Goal: Task Accomplishment & Management: Complete application form

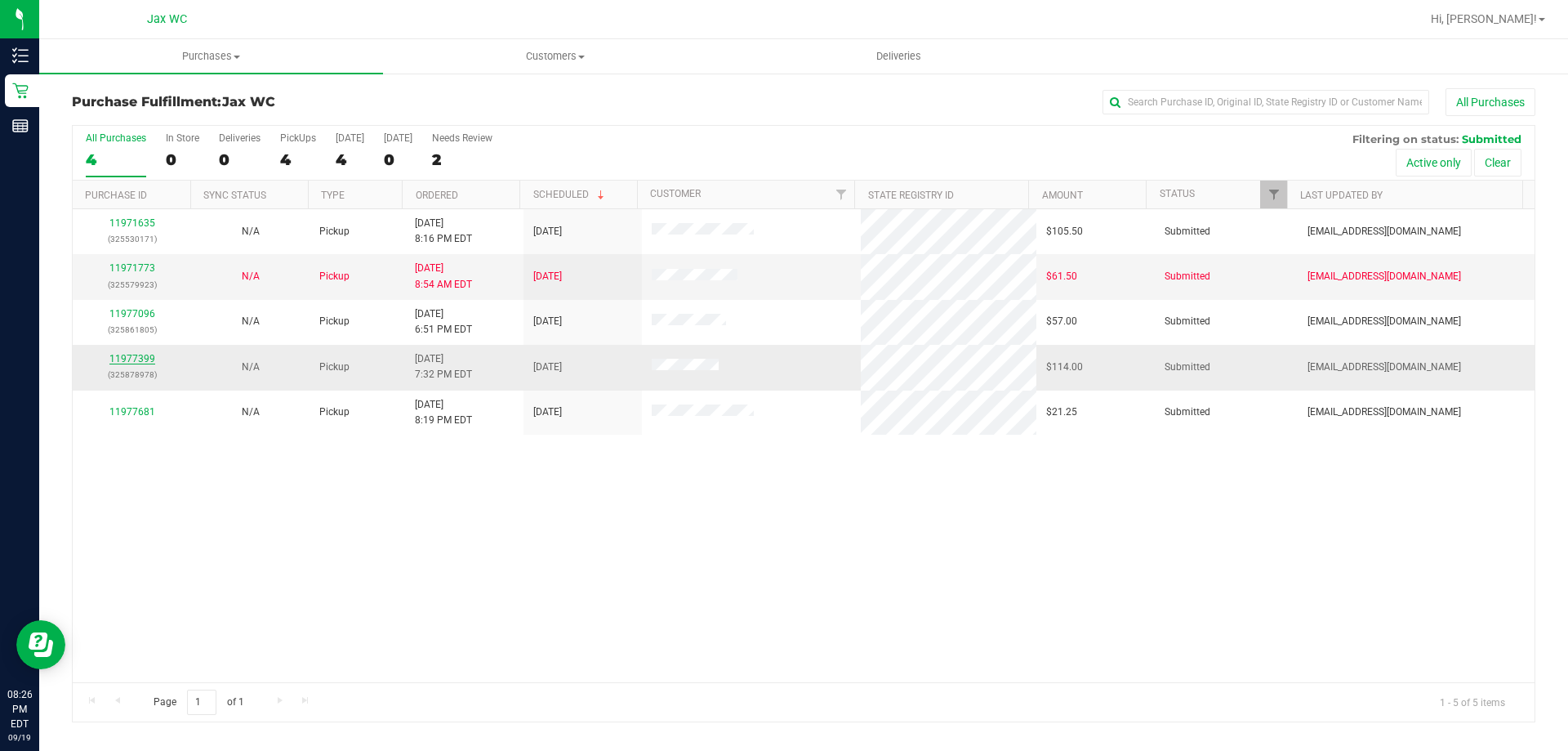
click at [144, 361] on link "11977399" at bounding box center [132, 358] width 46 height 11
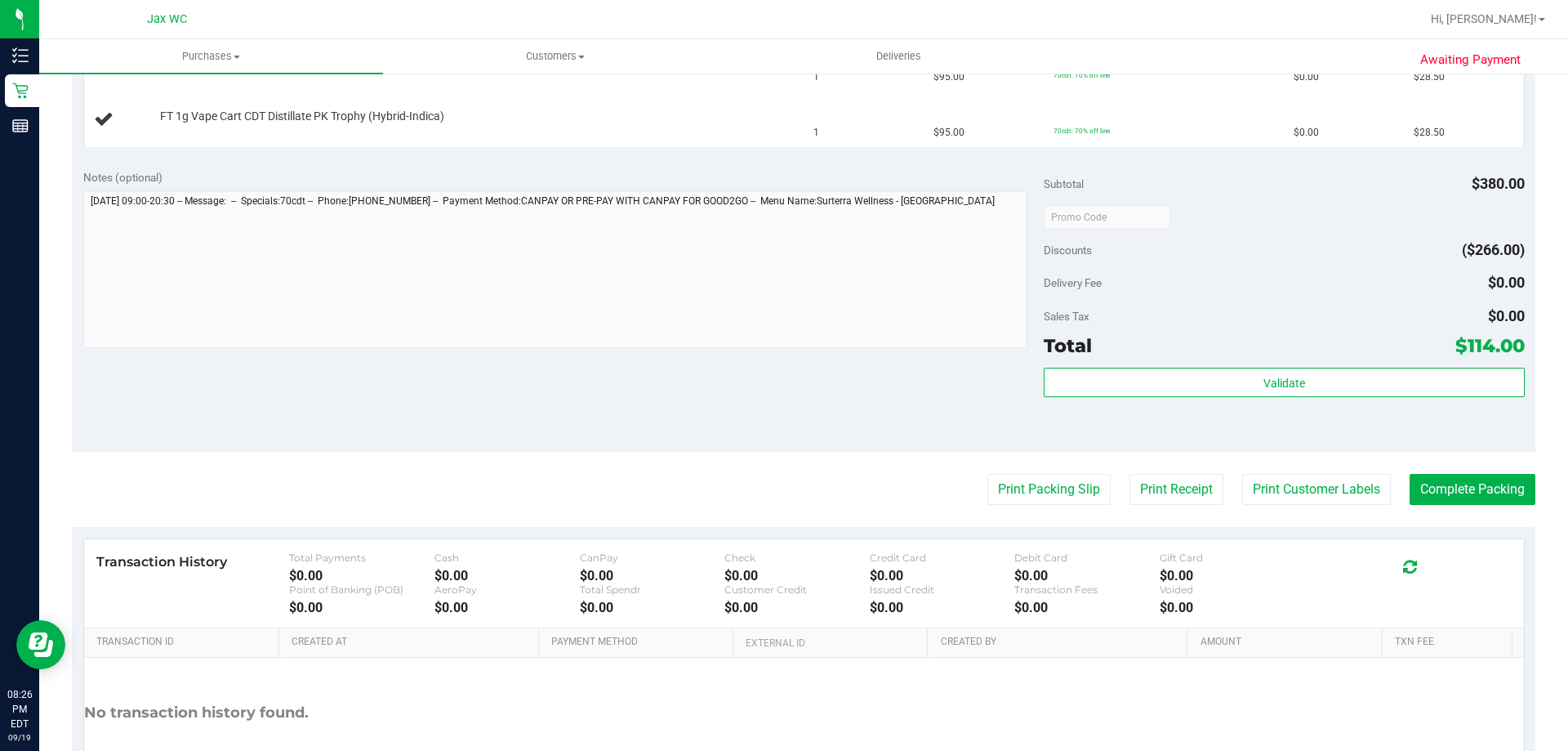
scroll to position [654, 0]
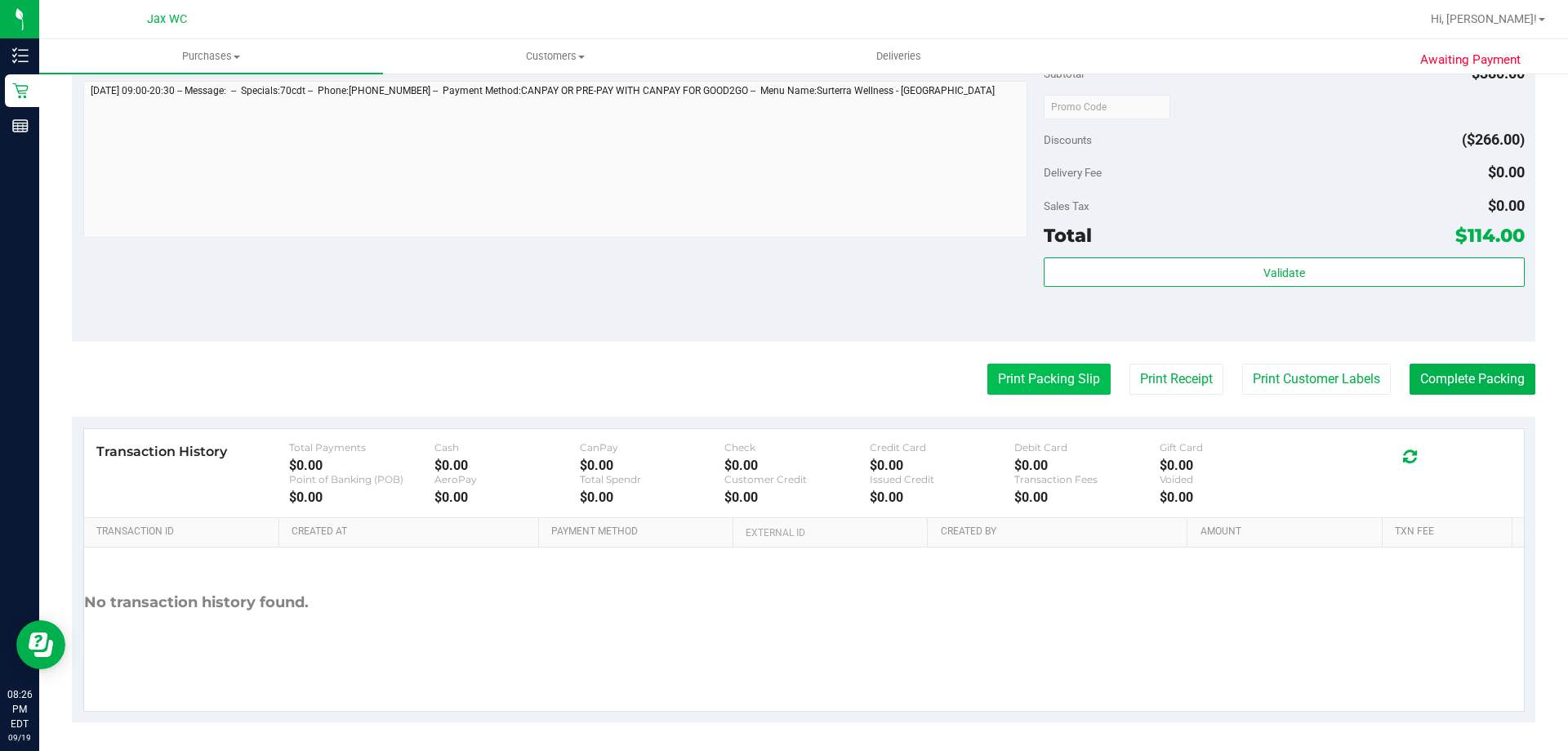
click at [1038, 388] on button "Print Packing Slip" at bounding box center [1049, 379] width 124 height 31
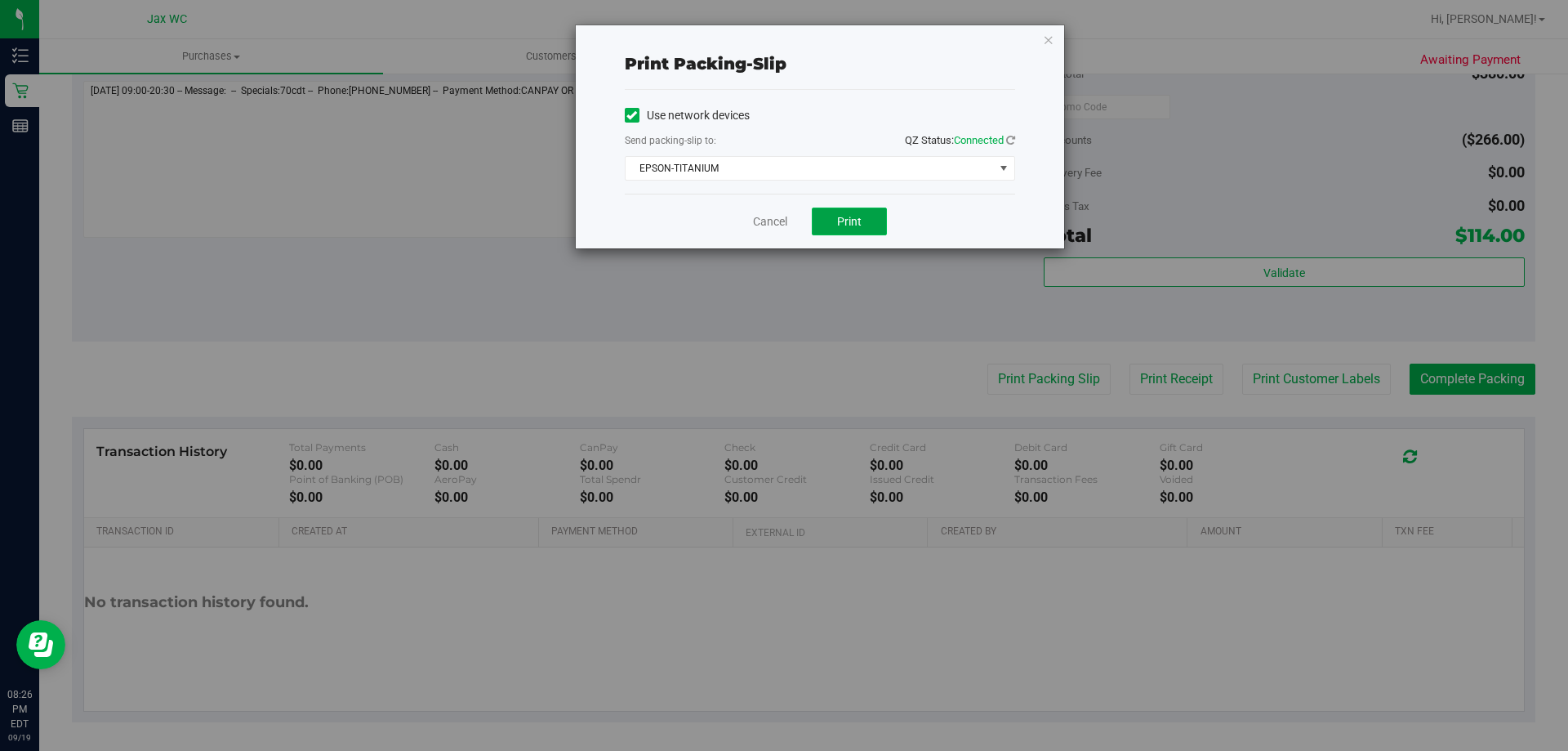
click at [849, 215] on span "Print" at bounding box center [849, 221] width 24 height 13
click at [765, 224] on link "Cancel" at bounding box center [771, 222] width 35 height 17
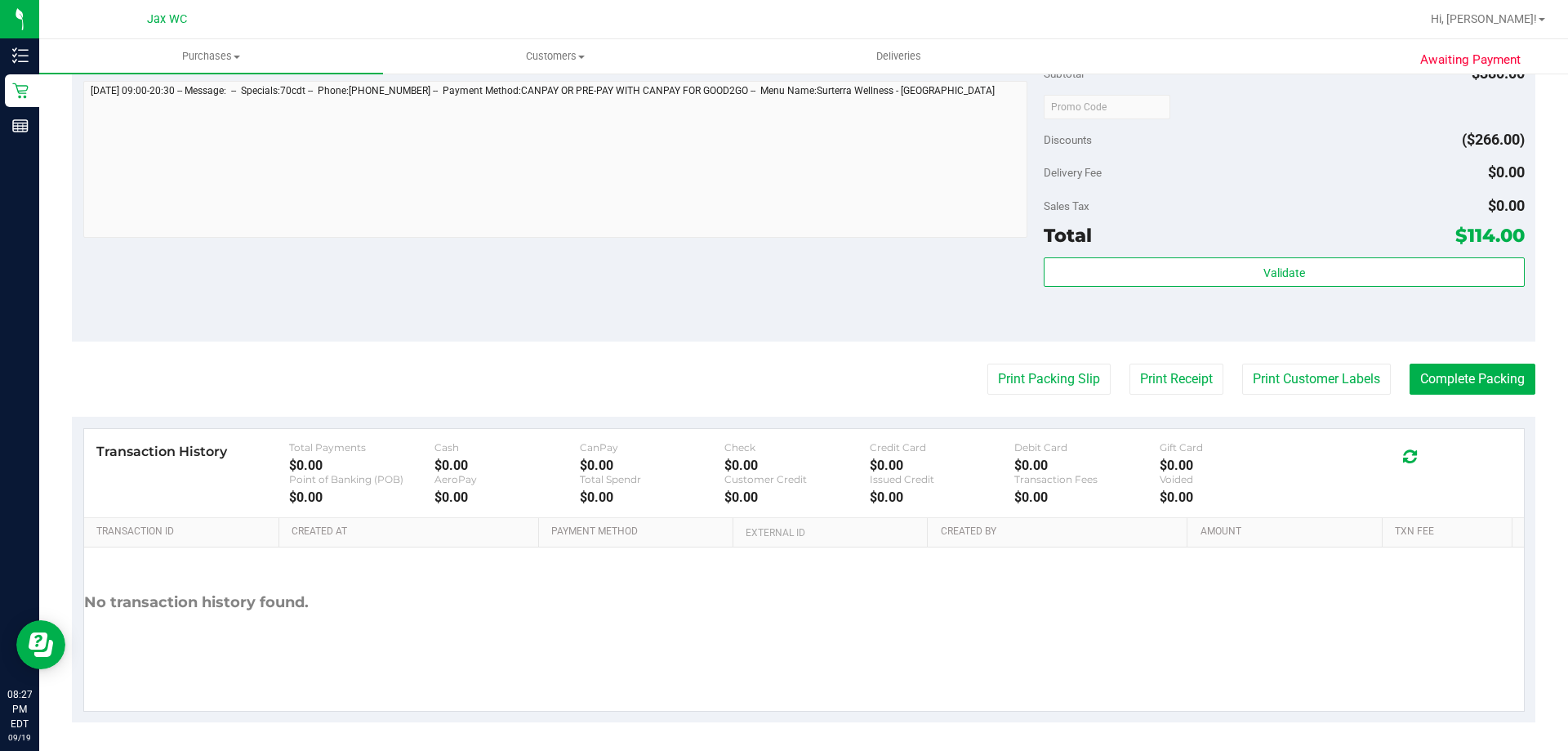
click at [988, 363] on button "Print Packing Slip" at bounding box center [1049, 379] width 124 height 31
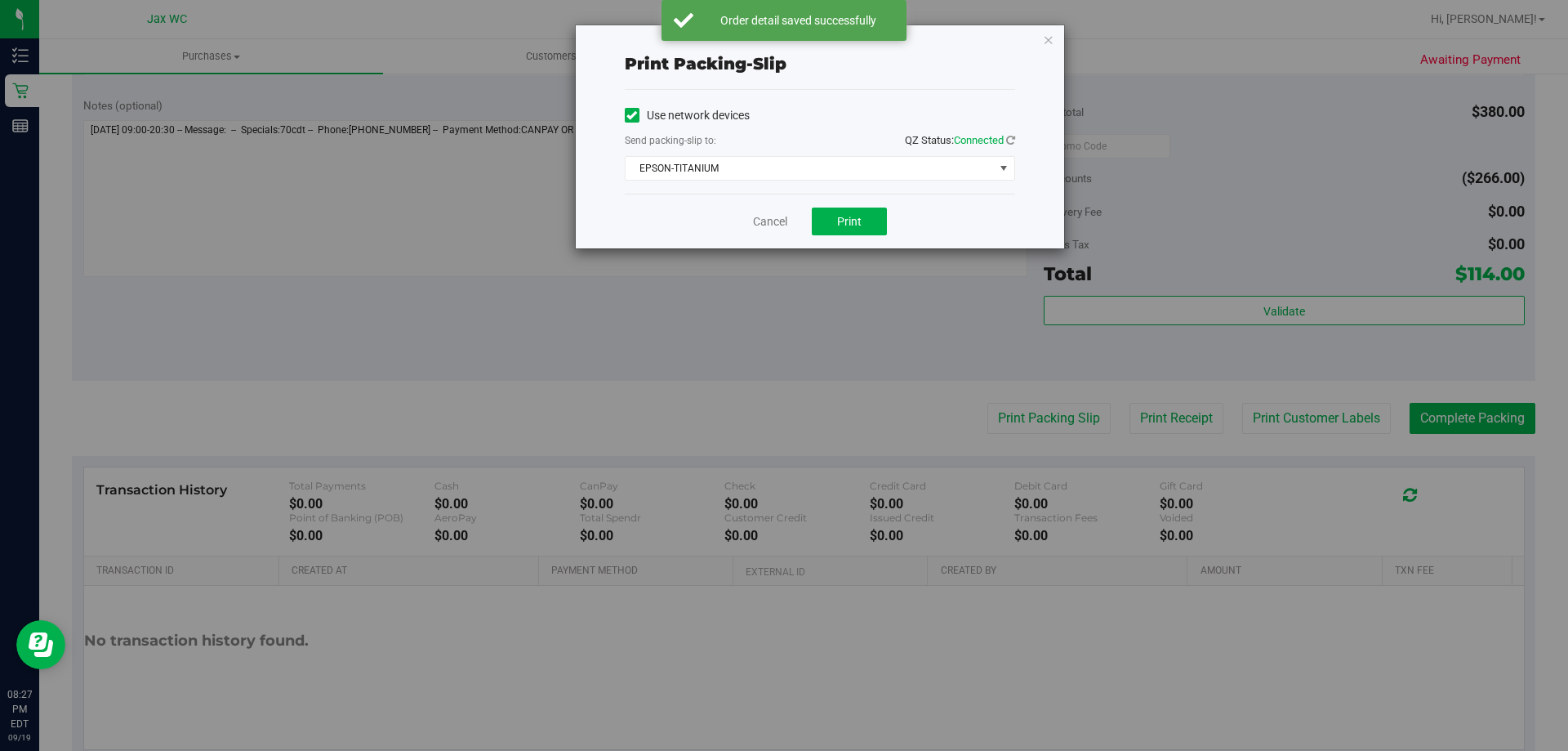
click at [368, 247] on div "Print packing-slip Use network devices Send packing-slip to: QZ Status: Connect…" at bounding box center [790, 376] width 1581 height 751
click at [765, 218] on link "Cancel" at bounding box center [771, 222] width 35 height 17
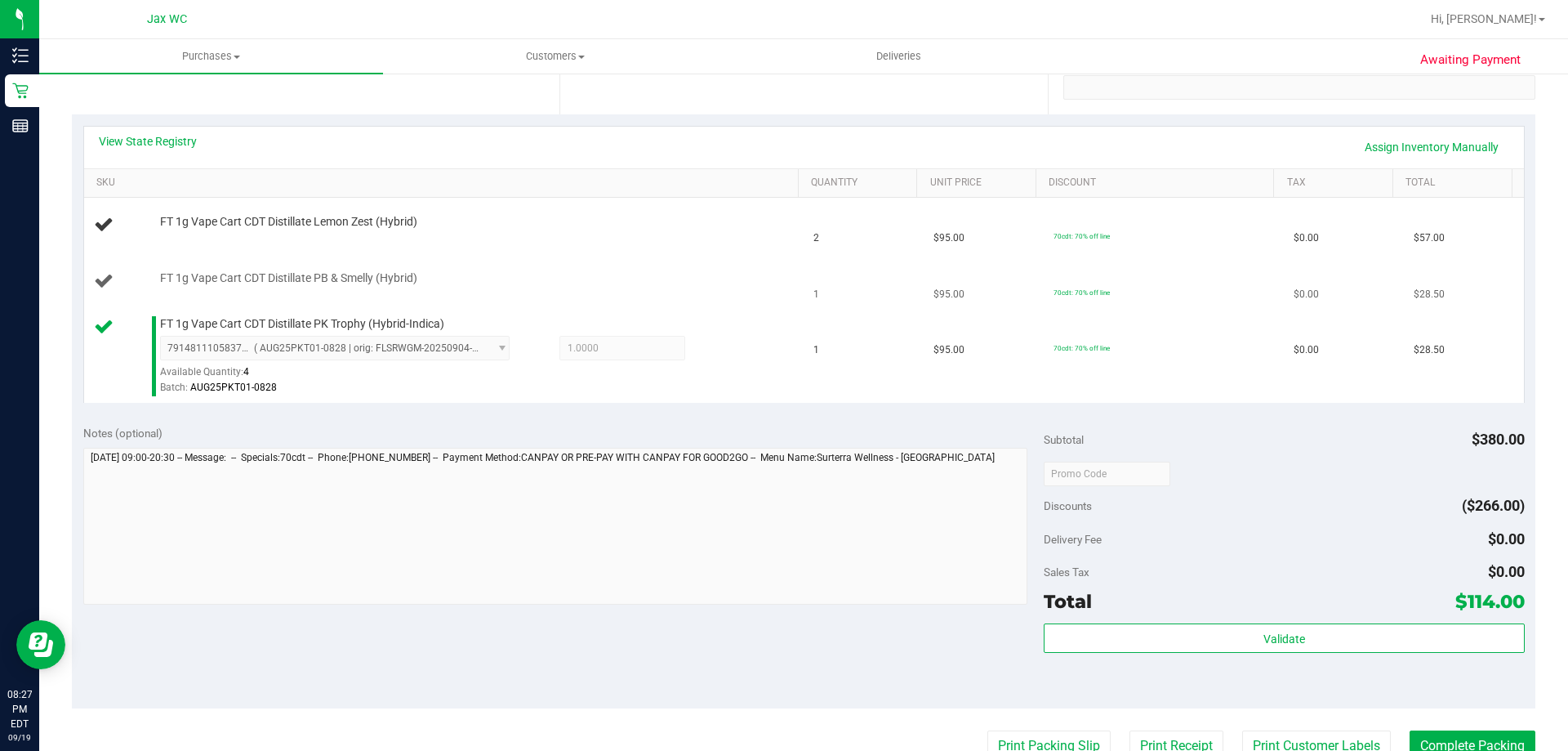
scroll to position [0, 0]
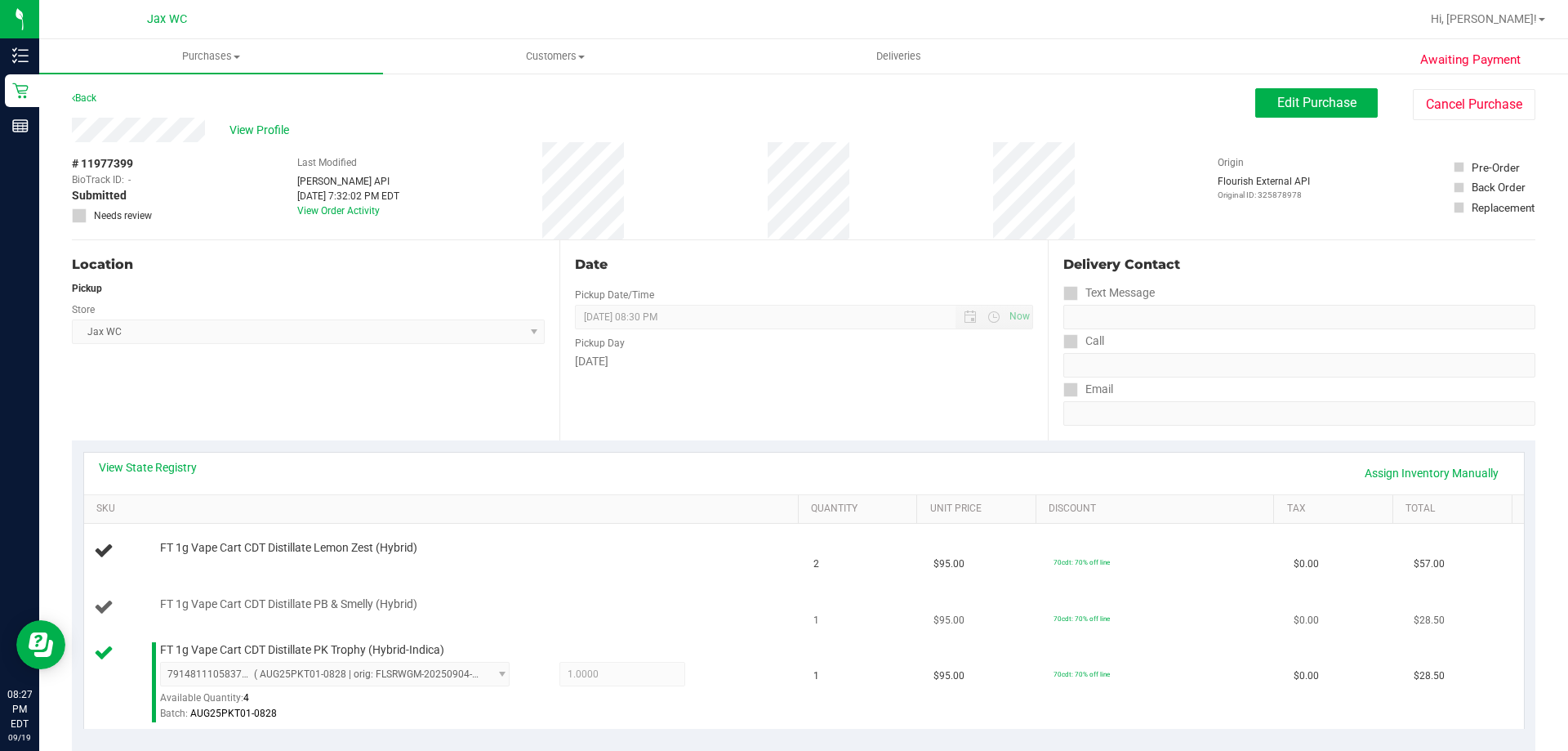
click at [701, 584] on td "FT 1g Vape Cart CDT Distillate PB & Smelly (Hybrid)" at bounding box center [444, 608] width 720 height 55
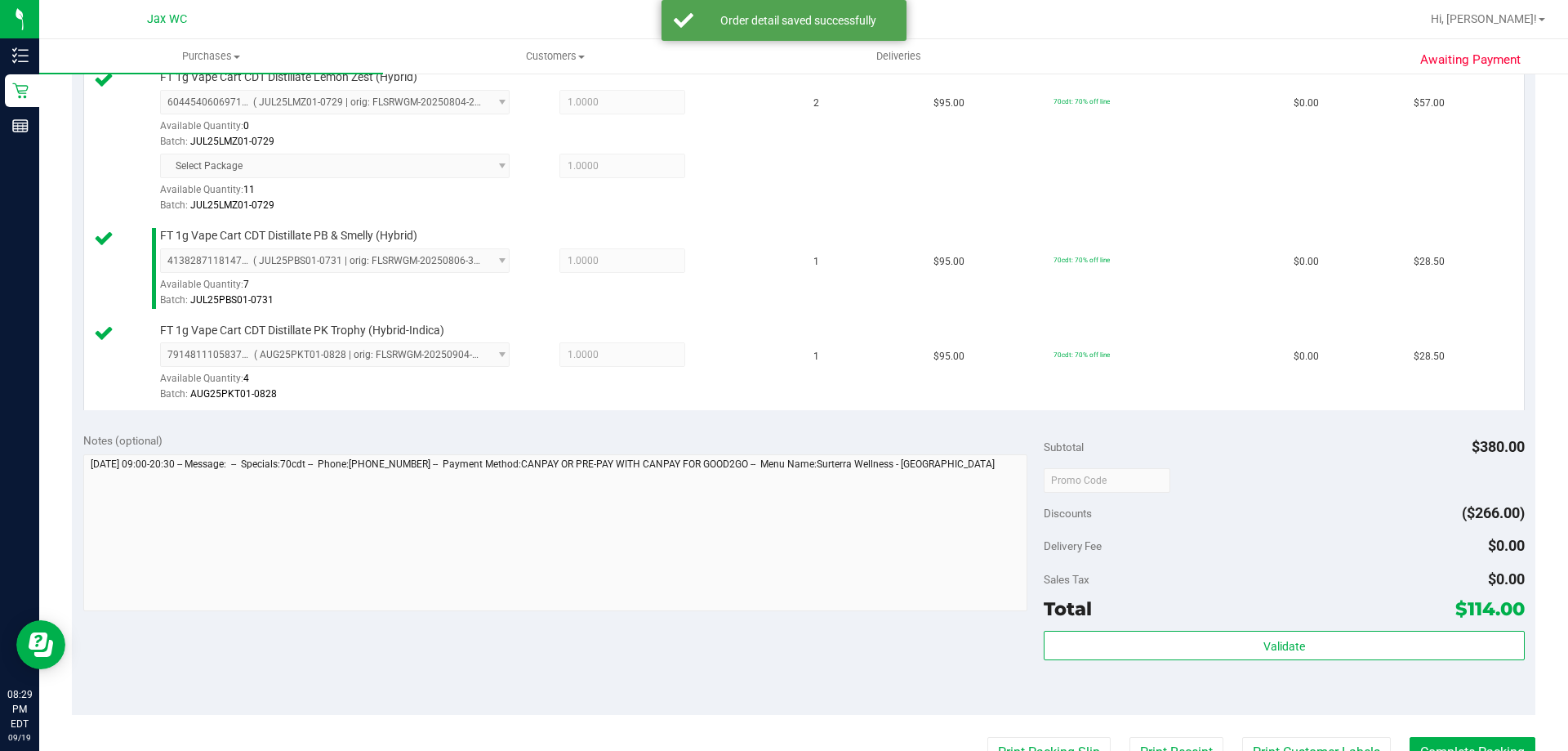
scroll to position [491, 0]
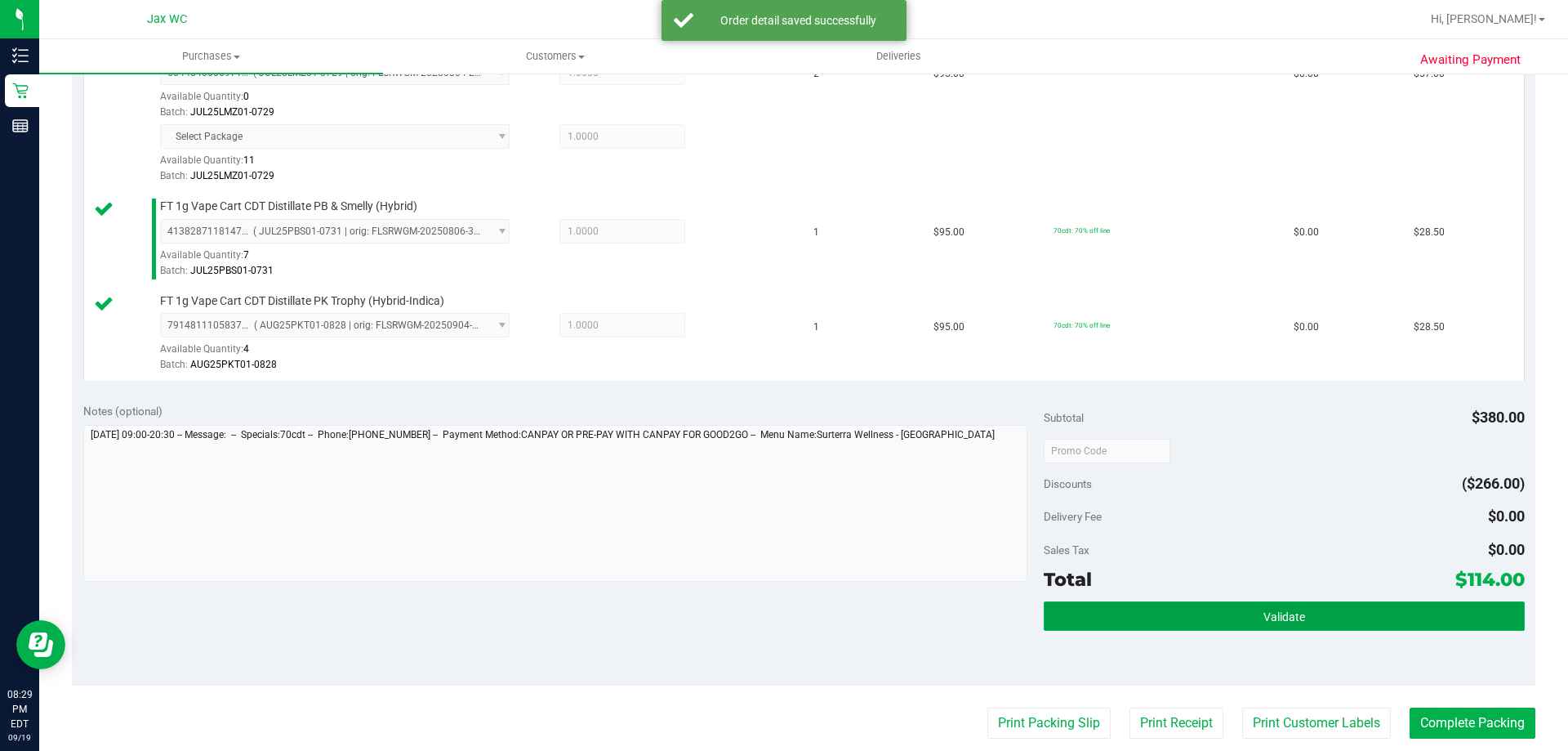
click at [1264, 611] on span "Validate" at bounding box center [1284, 617] width 42 height 13
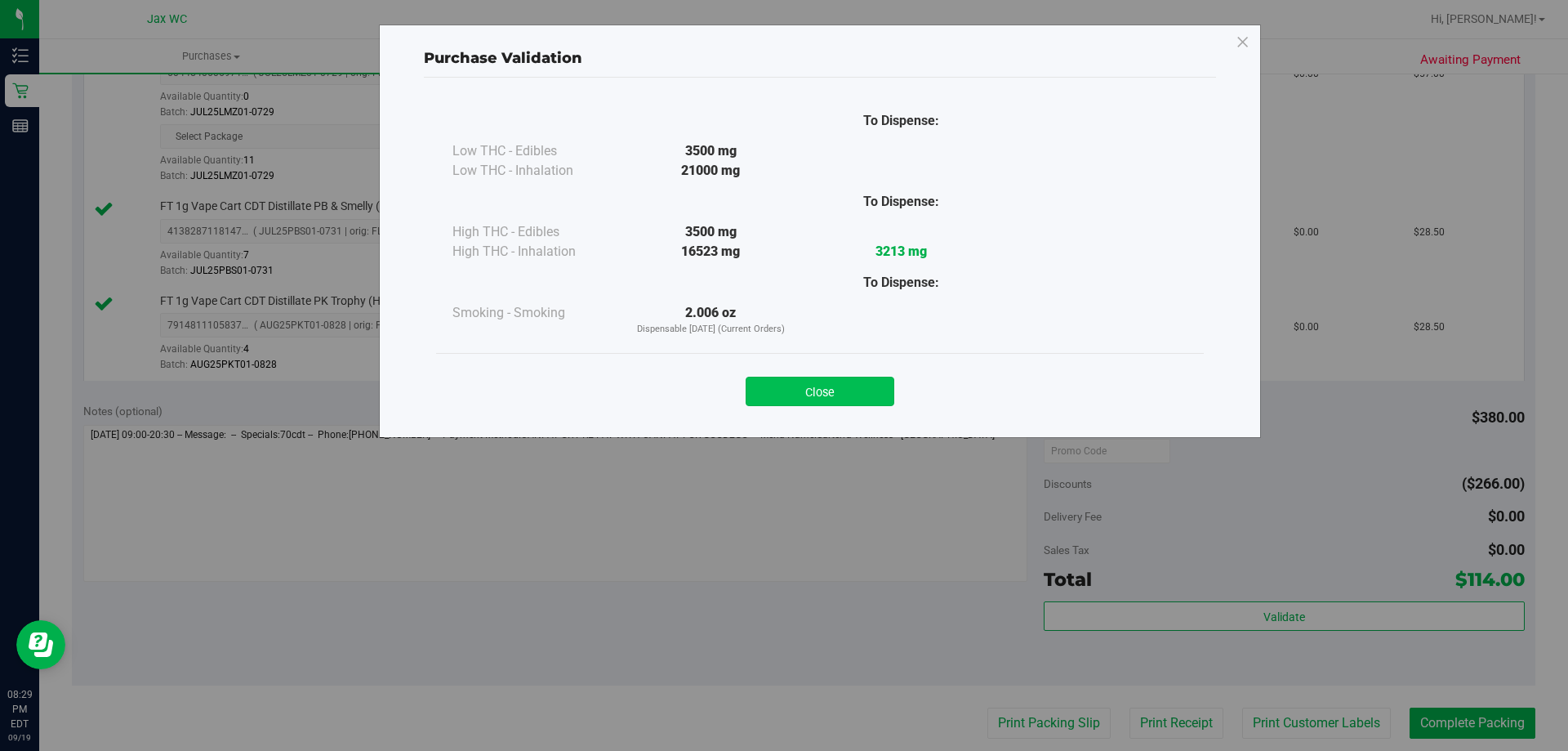
click at [853, 394] on button "Close" at bounding box center [820, 391] width 149 height 29
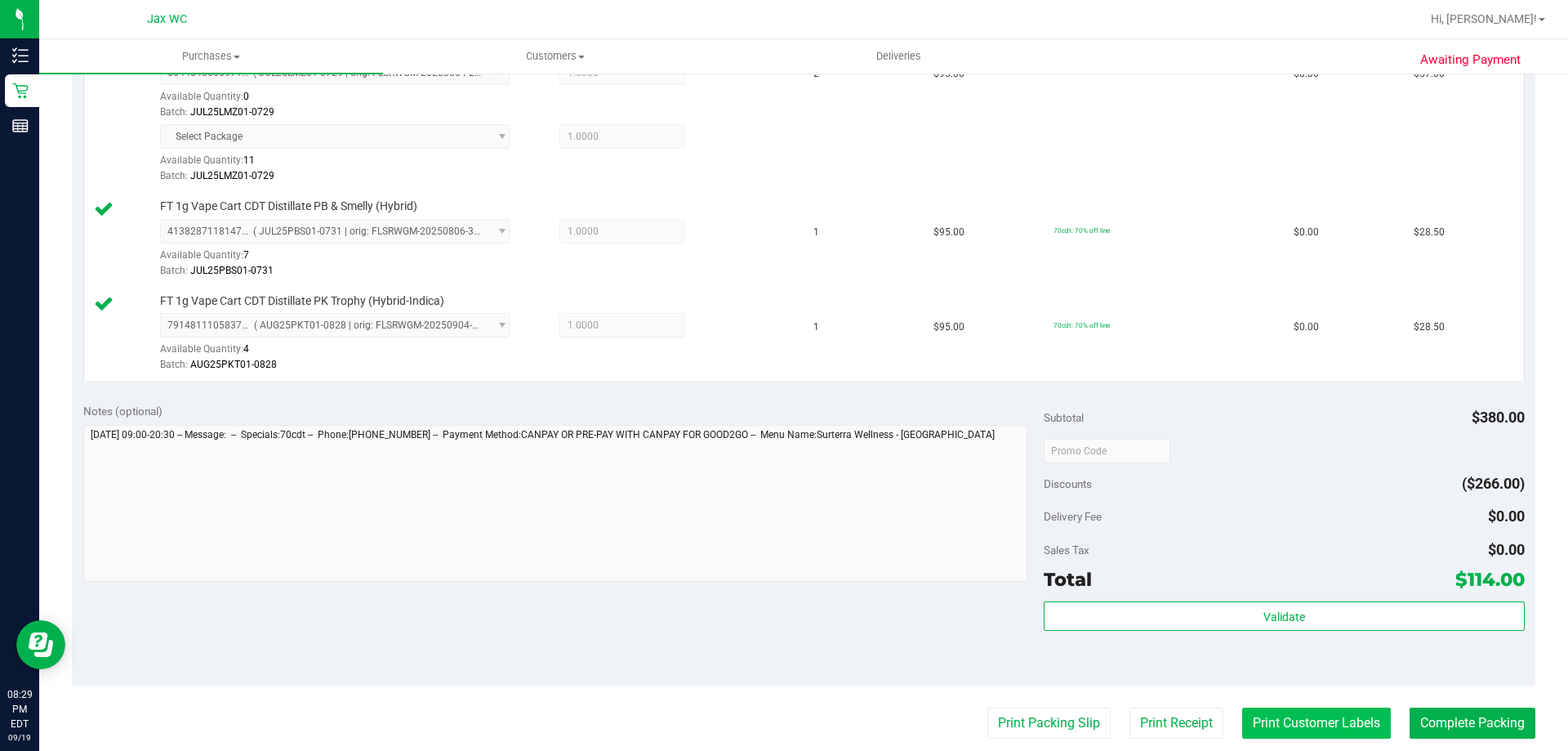
click at [1311, 717] on button "Print Customer Labels" at bounding box center [1317, 723] width 149 height 31
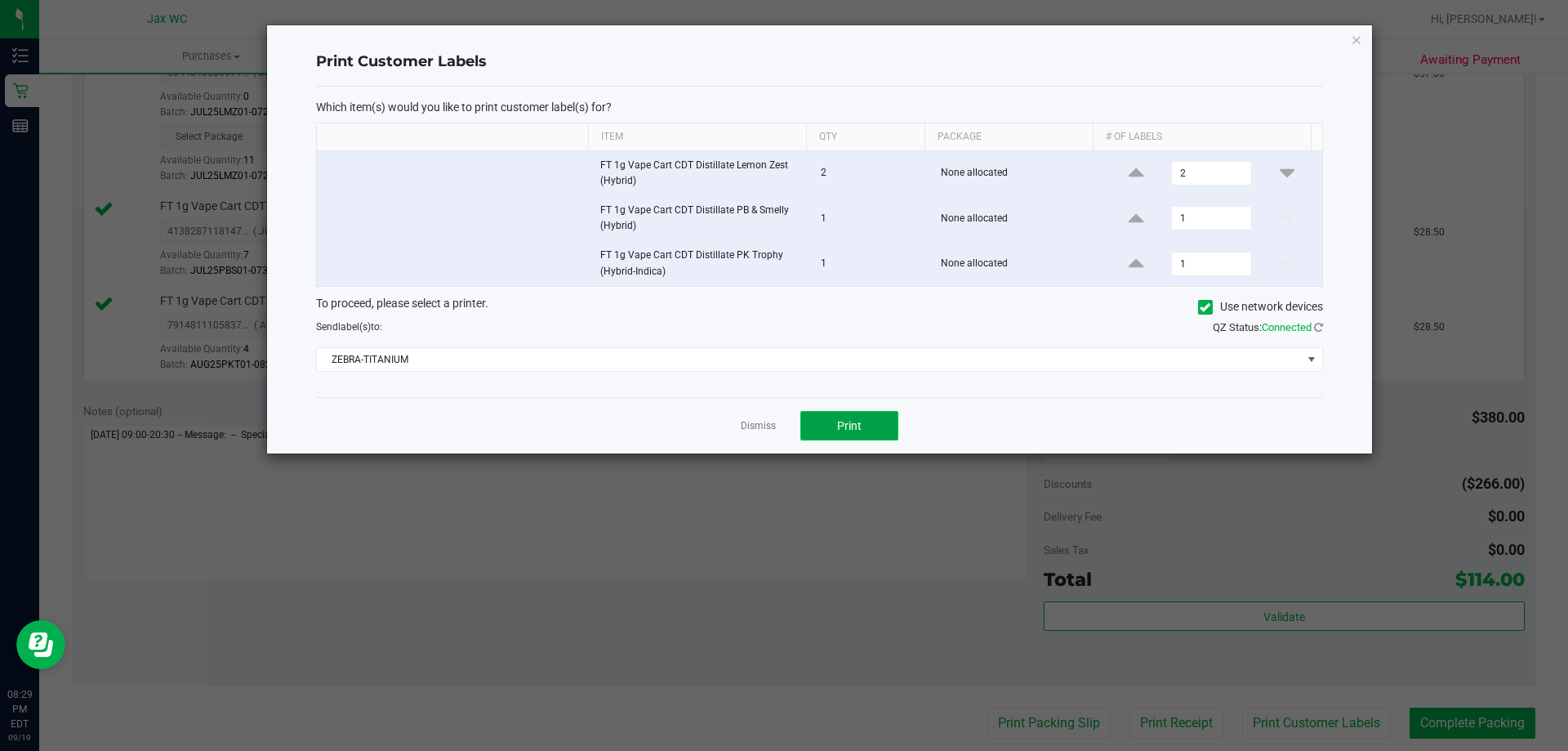
click at [851, 430] on span "Print" at bounding box center [849, 426] width 24 height 13
click at [741, 430] on link "Dismiss" at bounding box center [758, 427] width 35 height 14
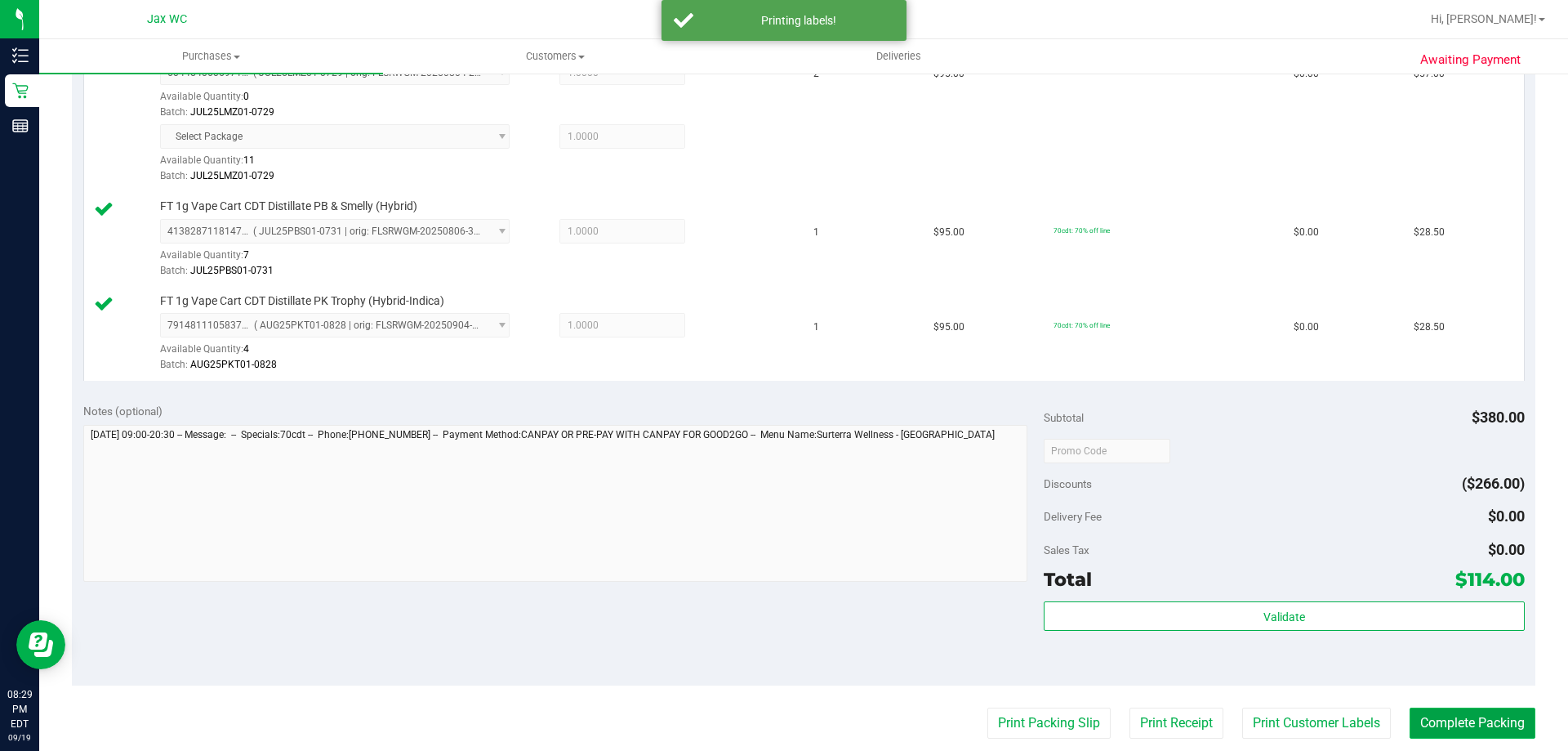
click at [1435, 718] on button "Complete Packing" at bounding box center [1472, 723] width 125 height 31
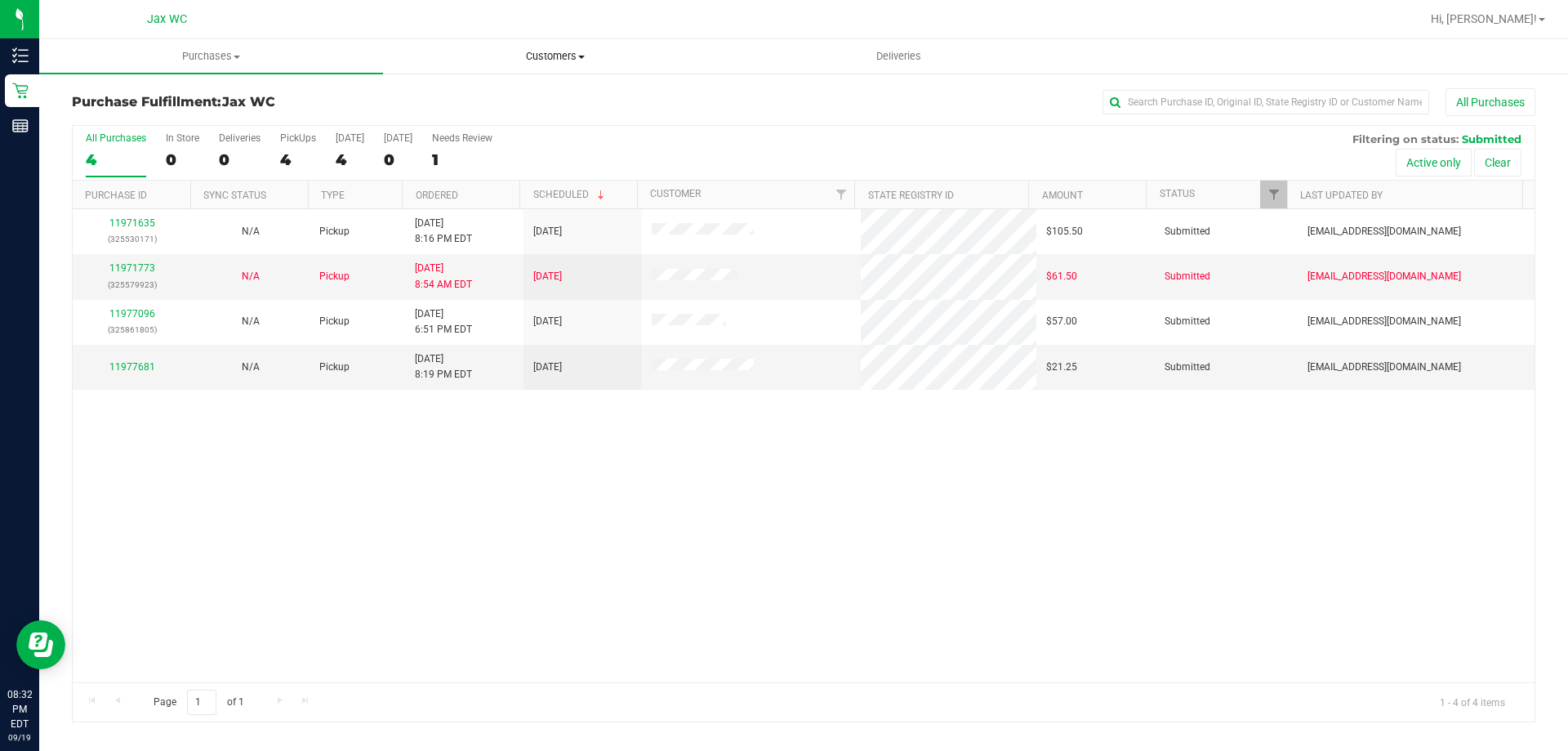
click at [533, 55] on span "Customers" at bounding box center [555, 56] width 342 height 15
click at [529, 103] on li "All customers" at bounding box center [555, 99] width 344 height 20
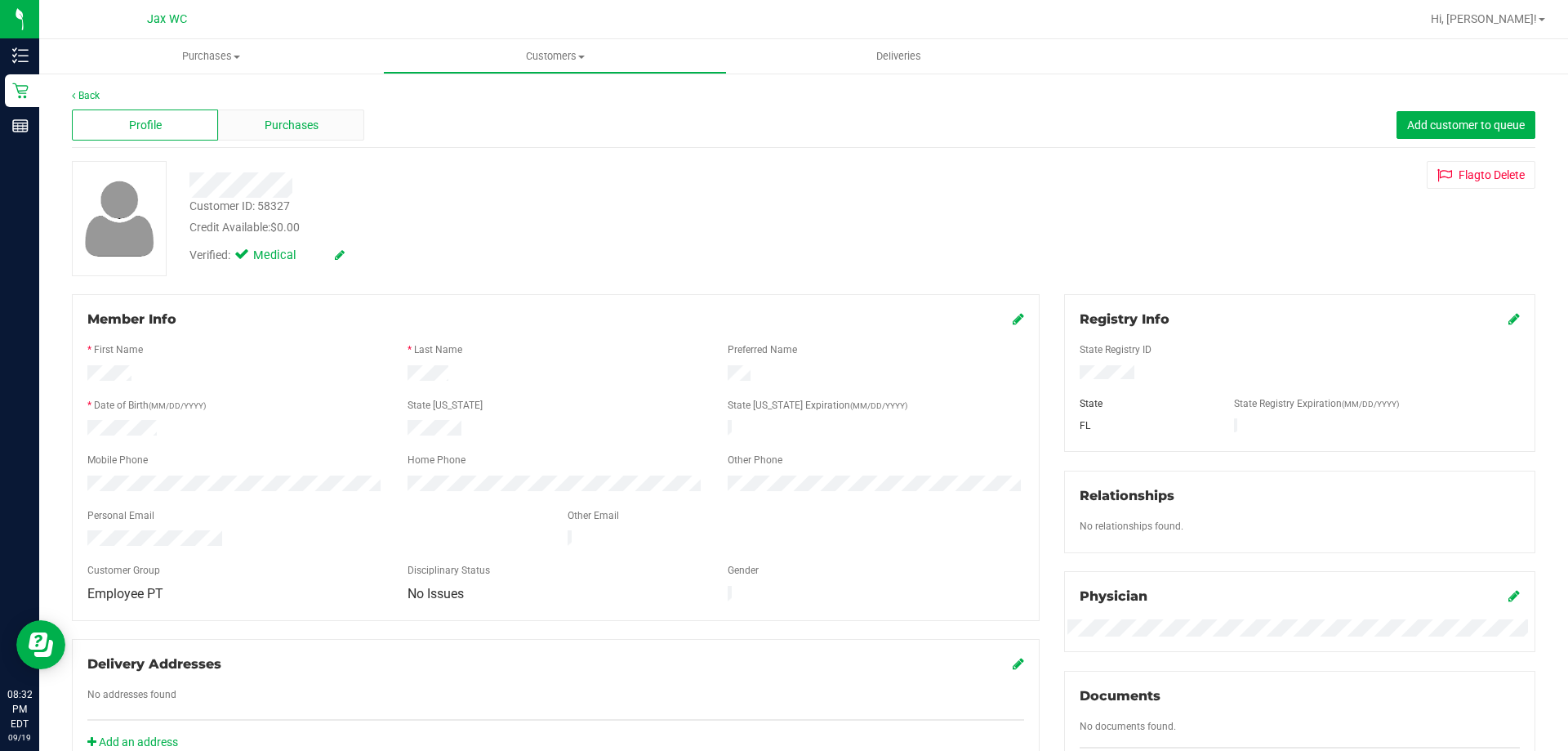
click at [355, 123] on div "Purchases" at bounding box center [291, 125] width 146 height 31
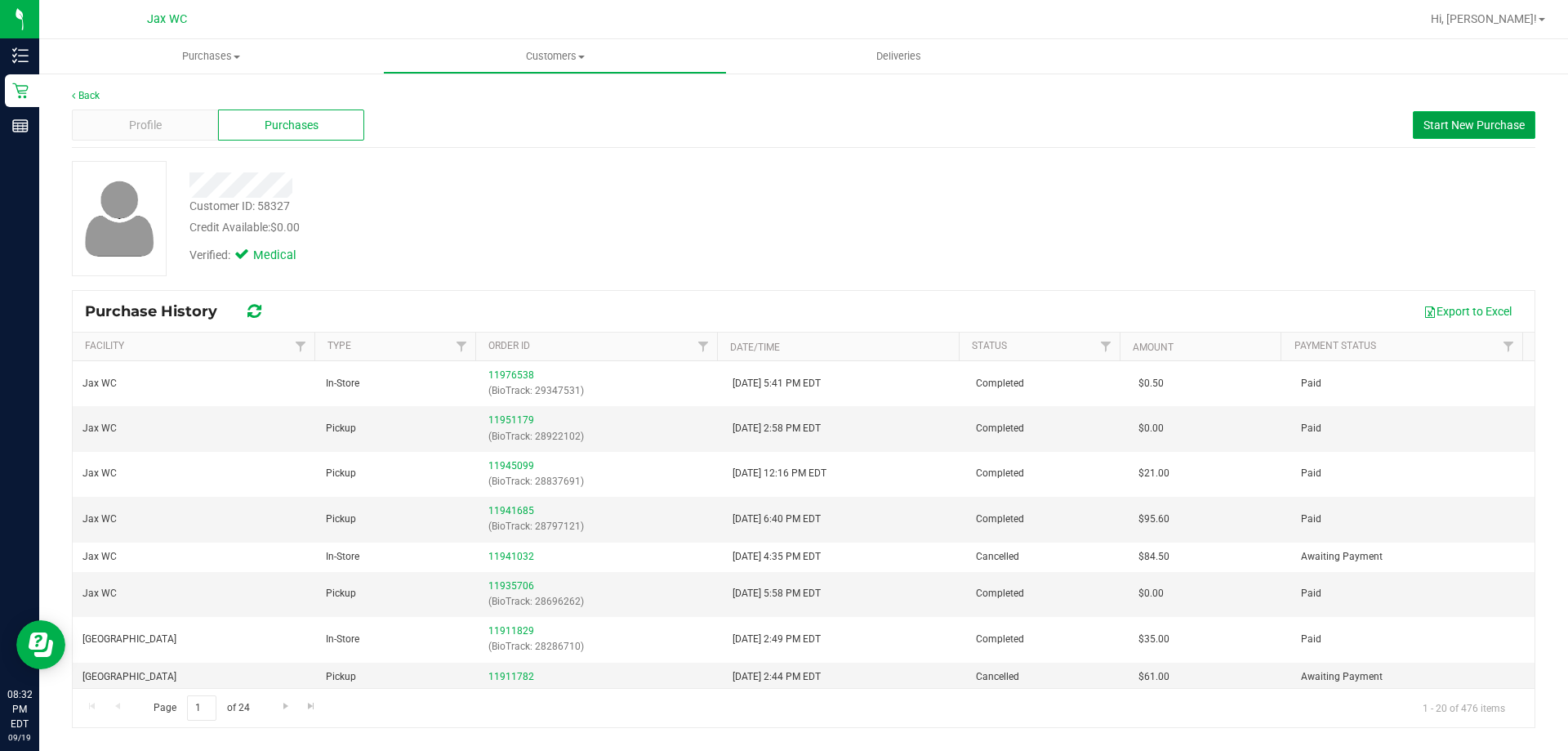
click at [1480, 129] on span "Start New Purchase" at bounding box center [1474, 125] width 101 height 13
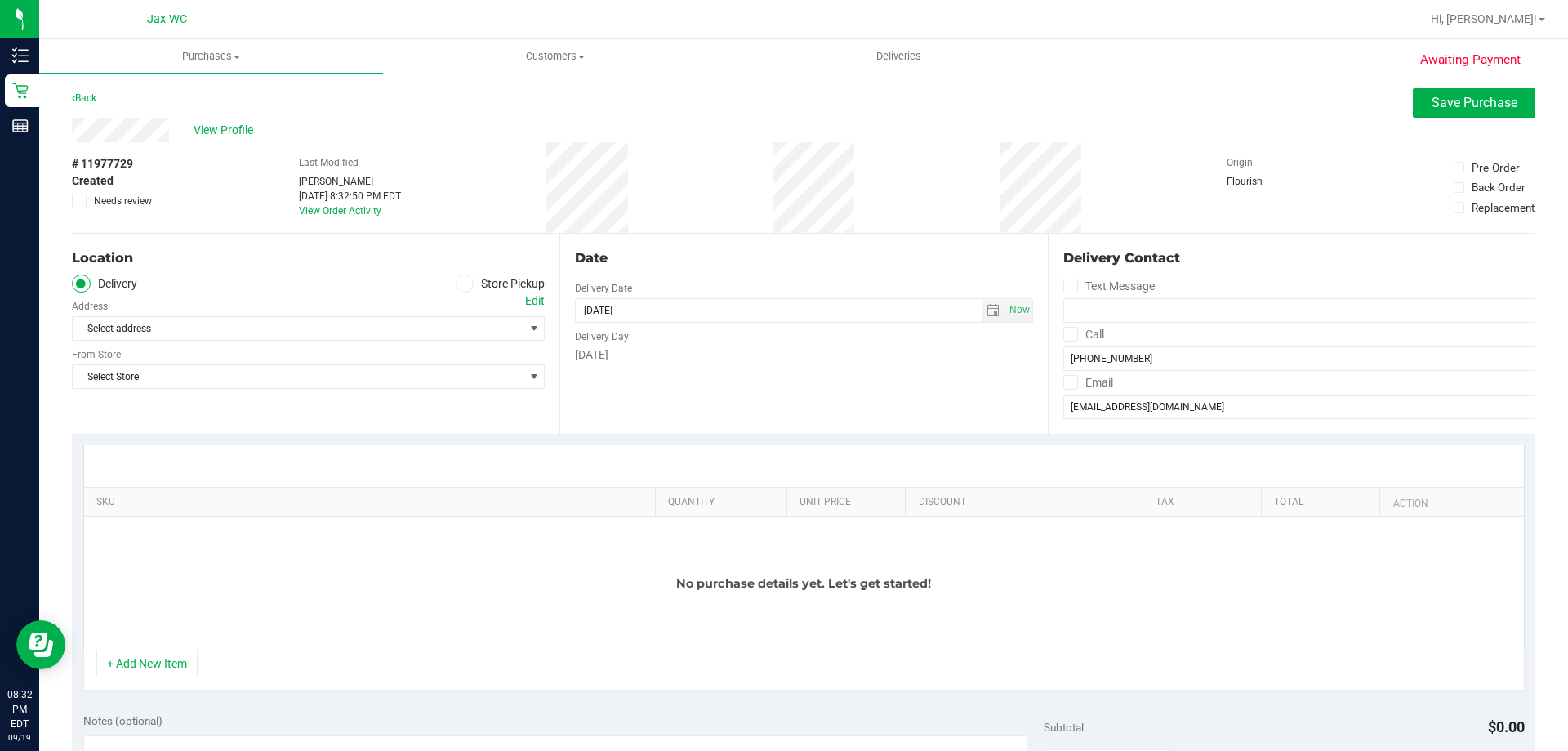
click at [516, 282] on label "Store Pickup" at bounding box center [501, 284] width 90 height 19
click at [0, 0] on input "Store Pickup" at bounding box center [0, 0] width 0 height 0
click at [477, 326] on span "Select Store" at bounding box center [298, 328] width 451 height 22
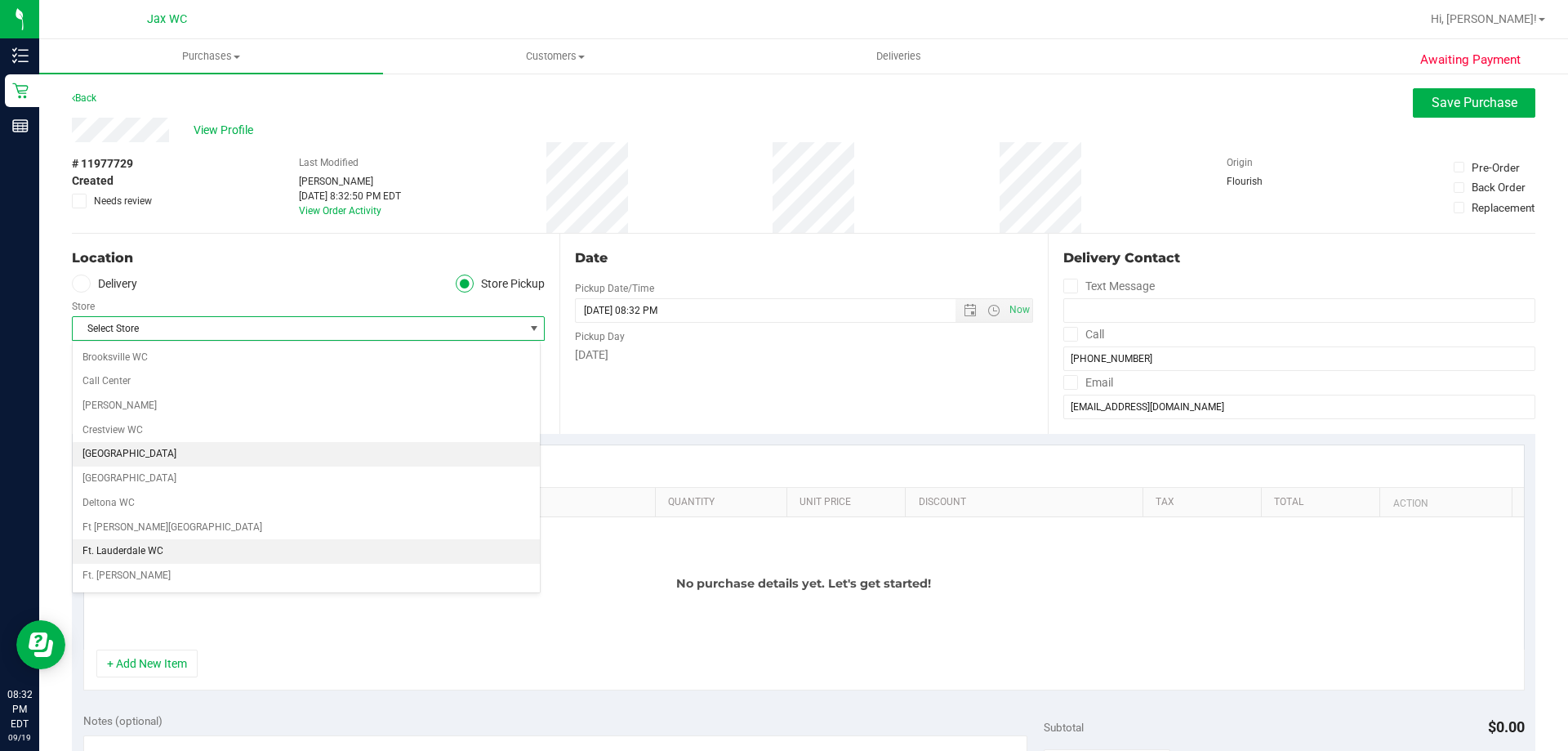
scroll to position [245, 0]
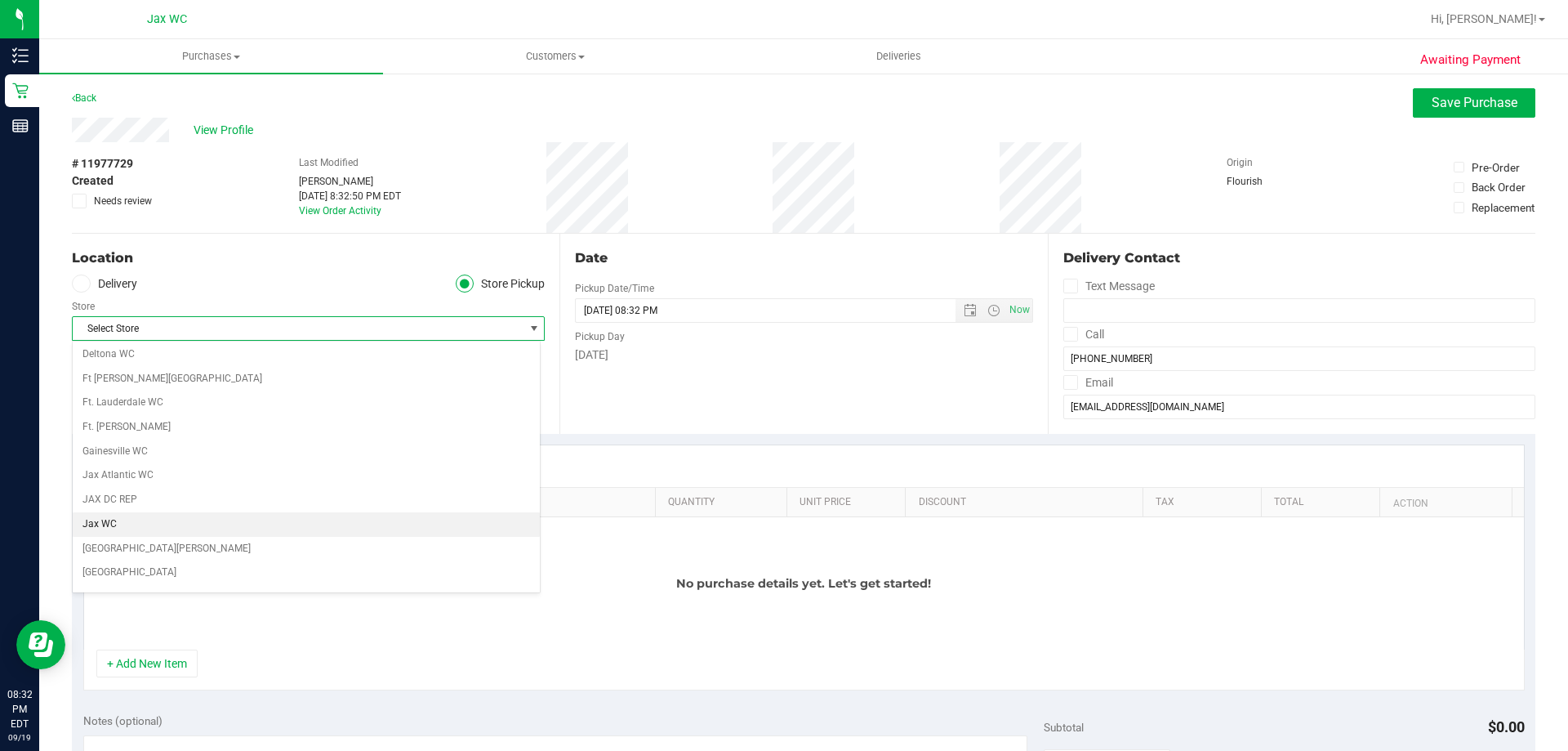
click at [263, 520] on li "Jax WC" at bounding box center [306, 524] width 467 height 24
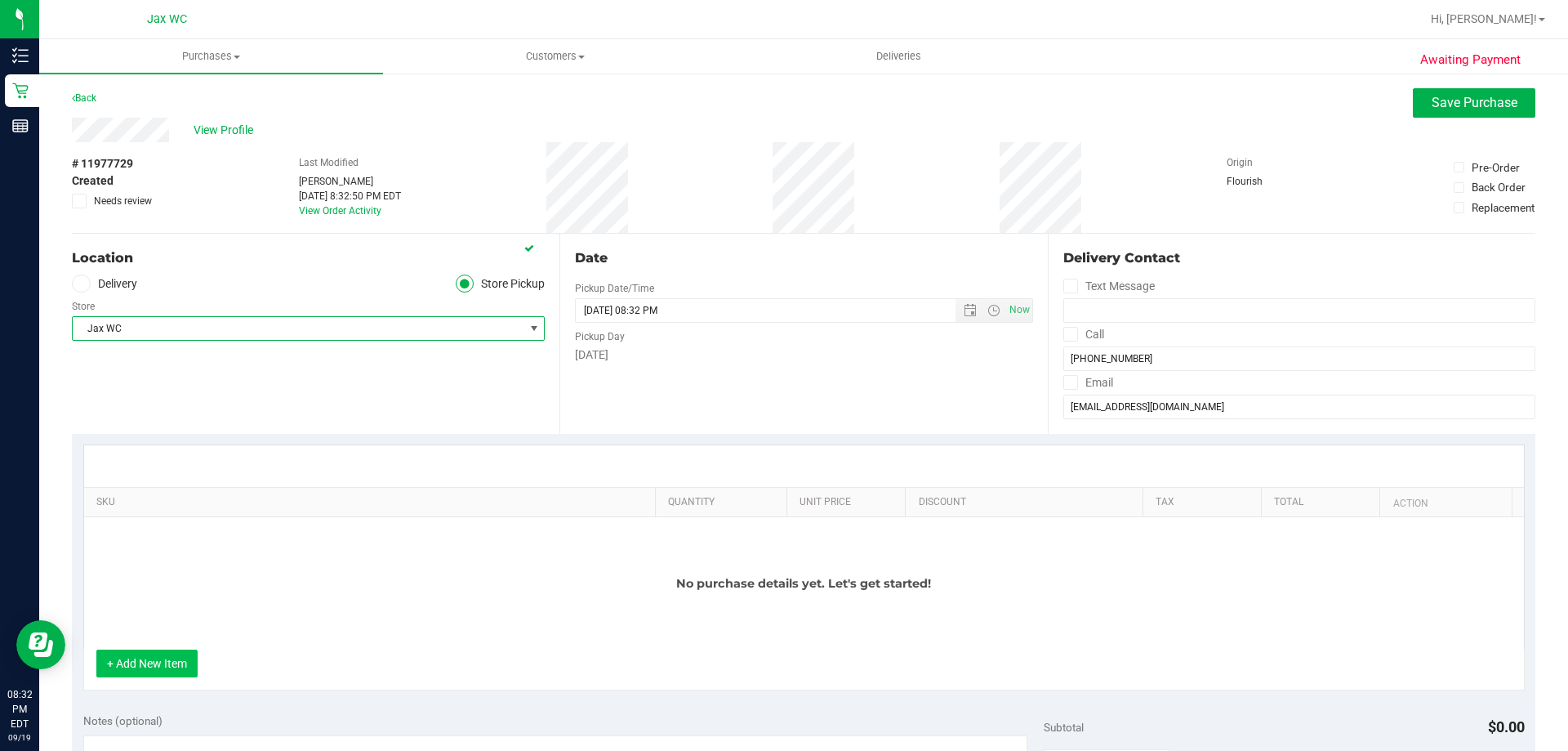
click at [184, 653] on button "+ Add New Item" at bounding box center [146, 664] width 101 height 28
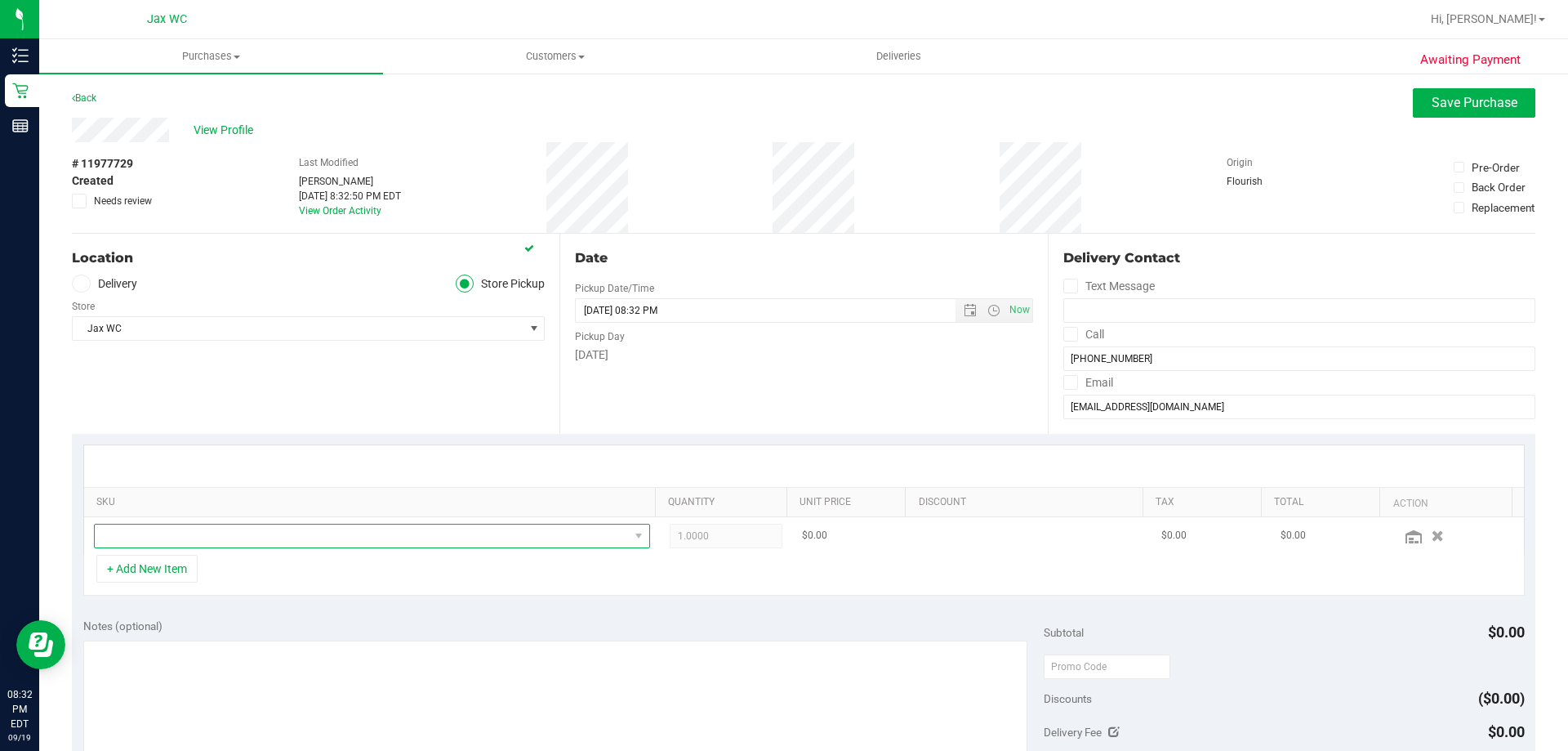
click at [428, 540] on span "NO DATA FOUND" at bounding box center [362, 536] width 534 height 22
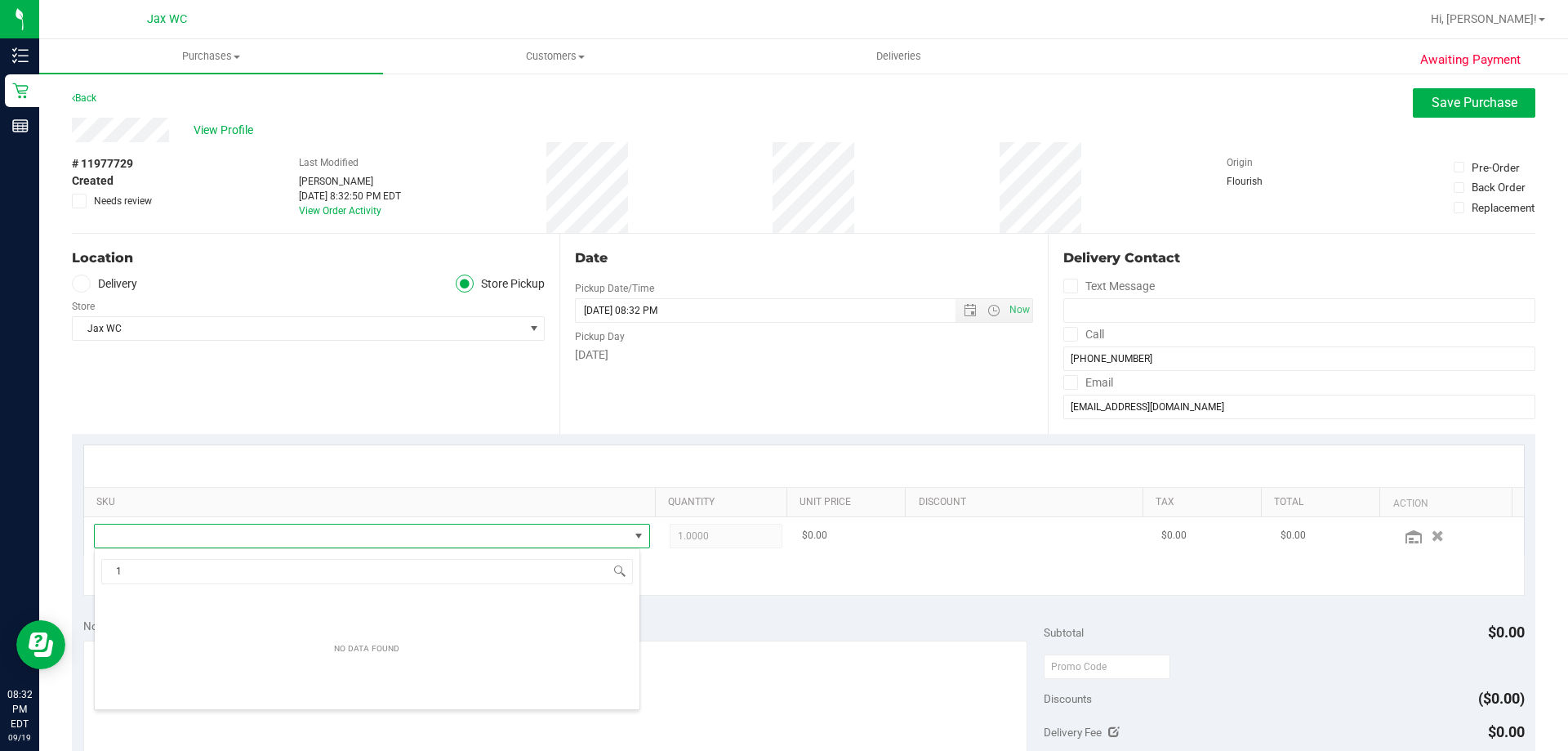
scroll to position [0, 0]
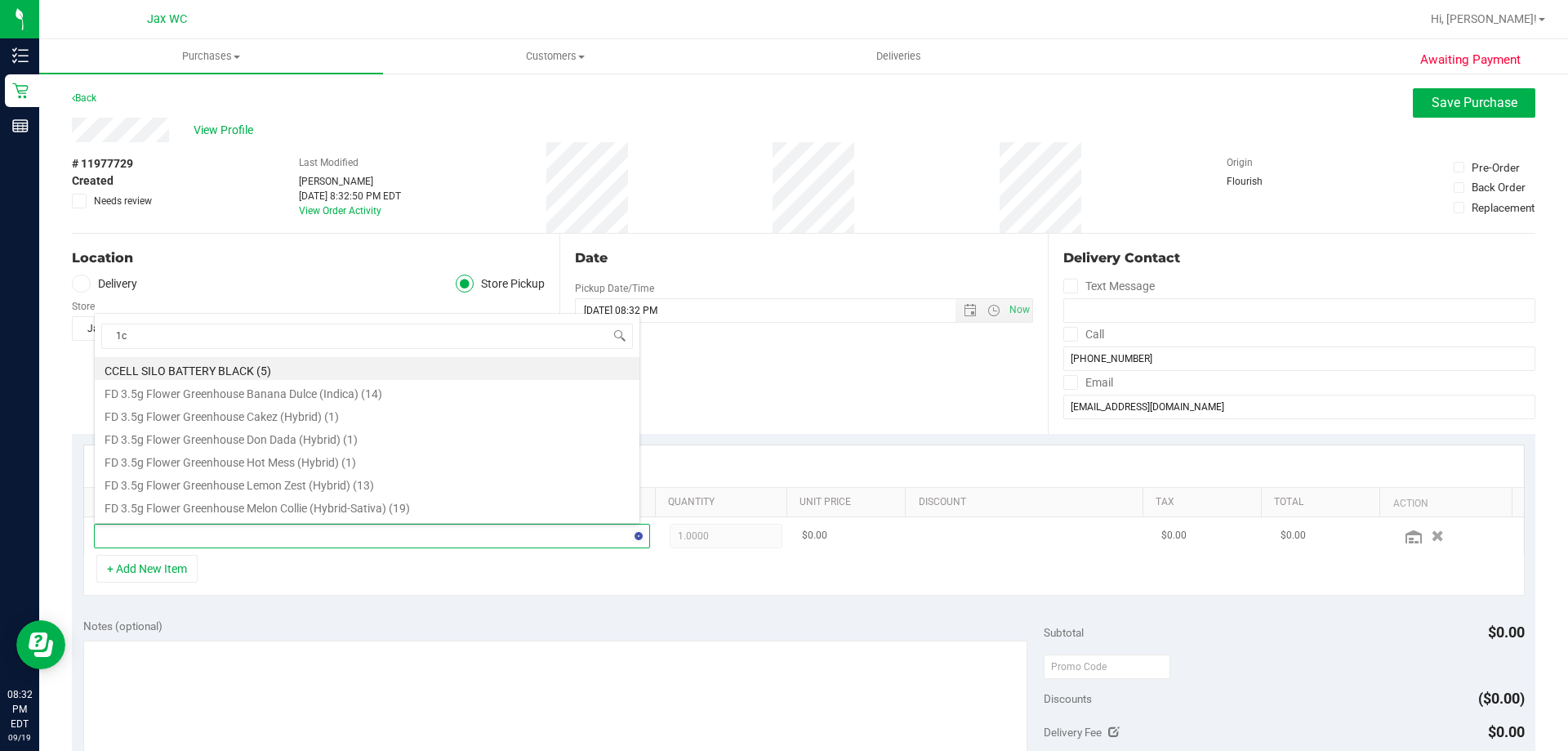
type input "1ct"
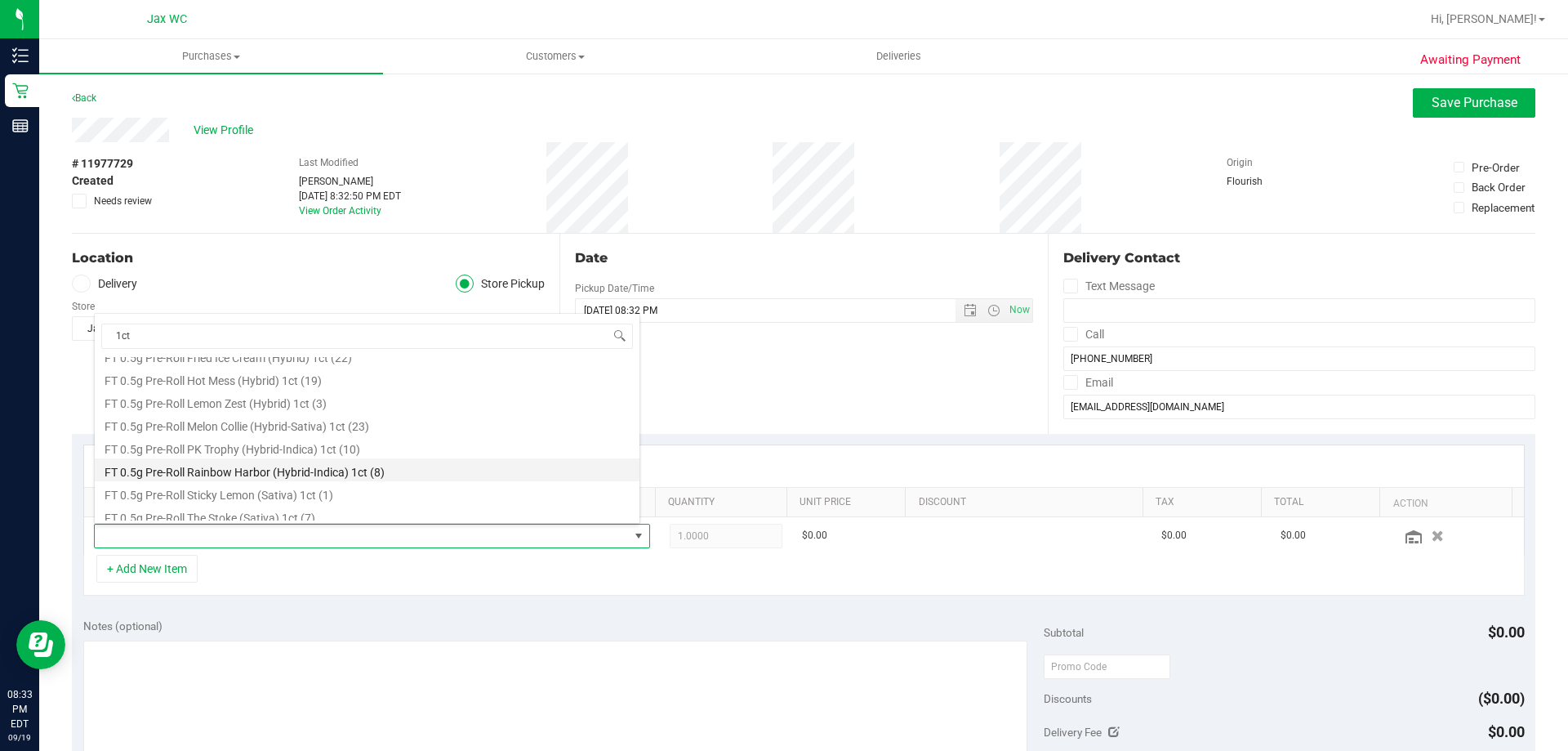
click at [377, 468] on li "FT 0.5g Pre-Roll Rainbow Harbor (Hybrid-Indica) 1ct (8)" at bounding box center [368, 470] width 545 height 22
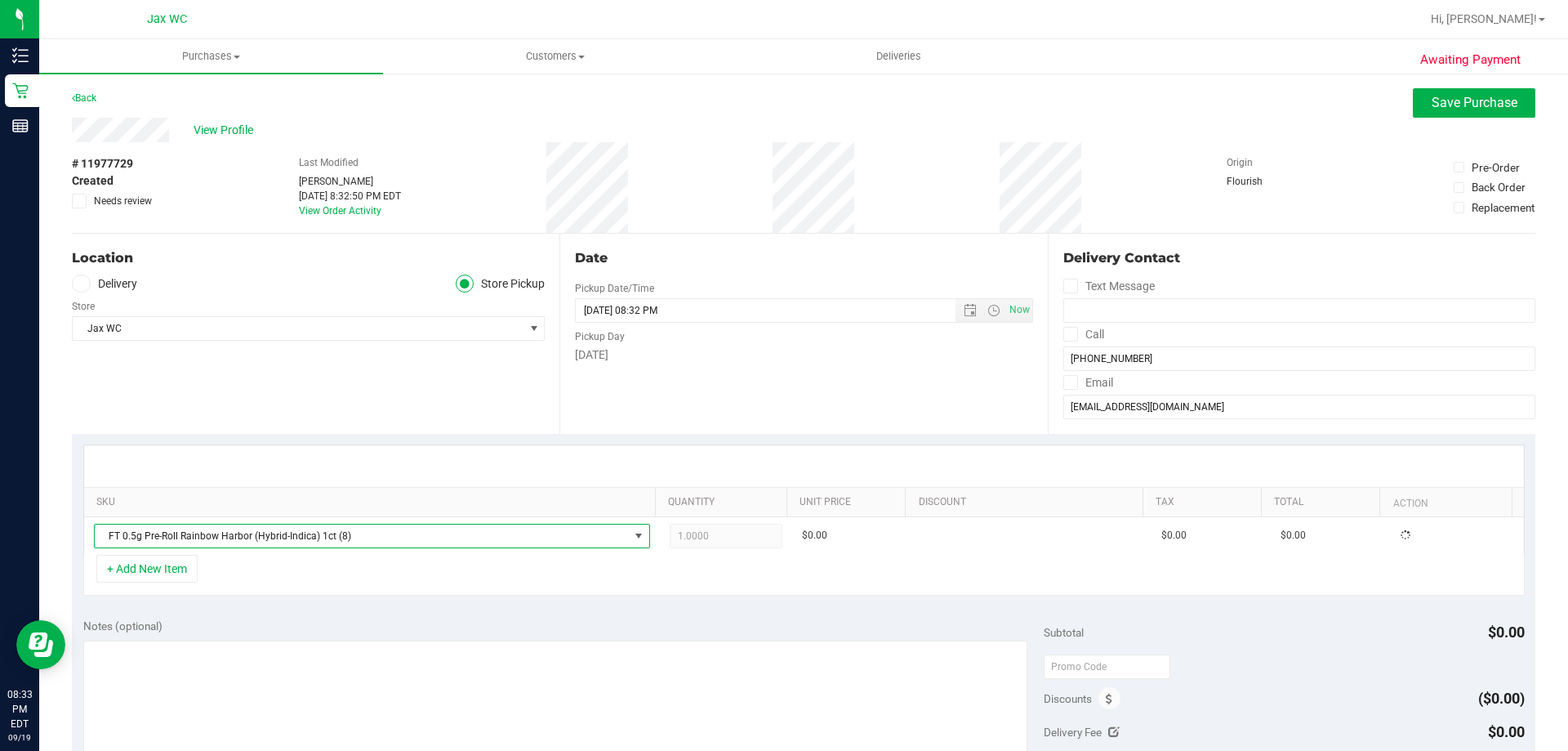
click at [388, 562] on div "+ Add New Item" at bounding box center [803, 574] width 1442 height 41
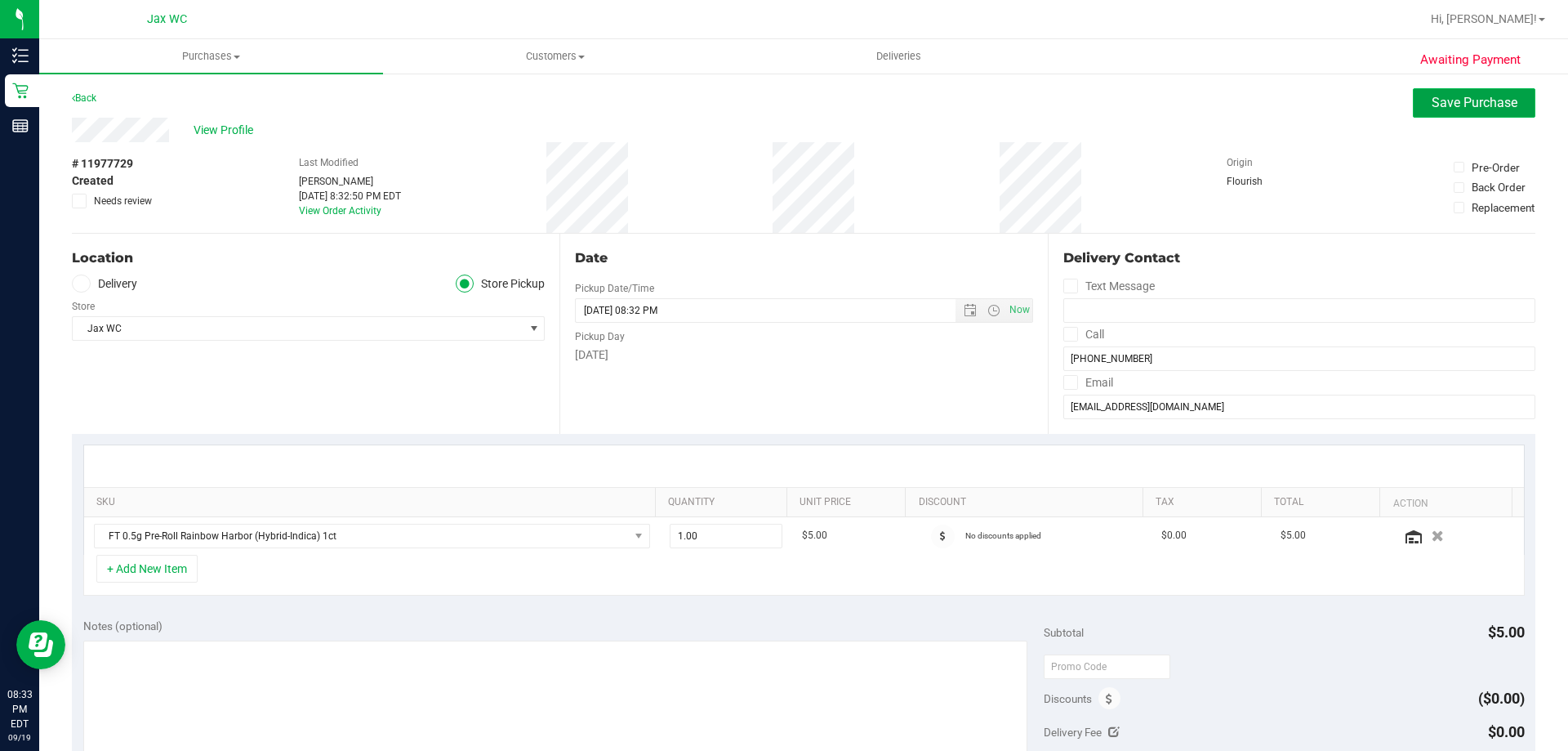
click at [1435, 99] on span "Save Purchase" at bounding box center [1475, 103] width 86 height 16
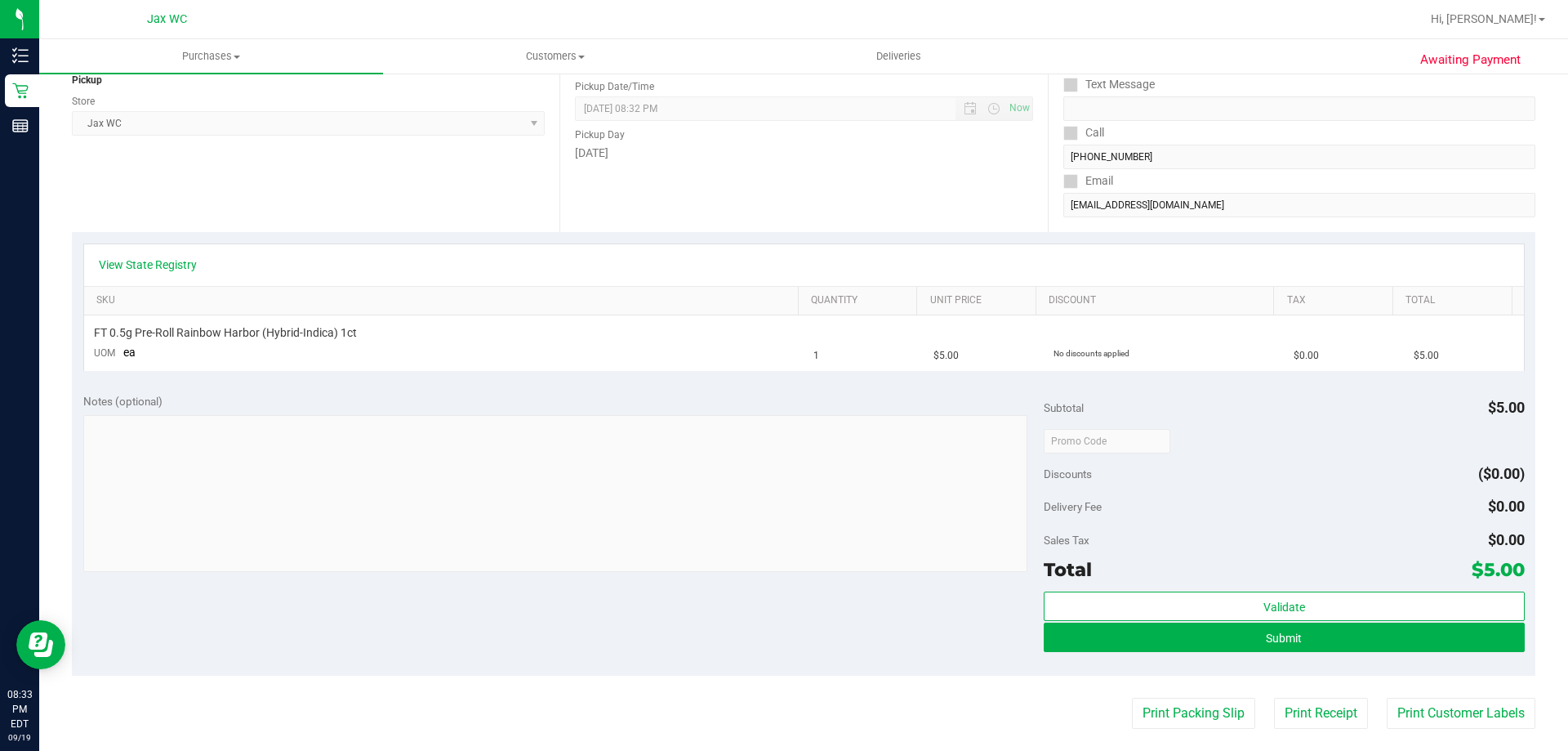
scroll to position [327, 0]
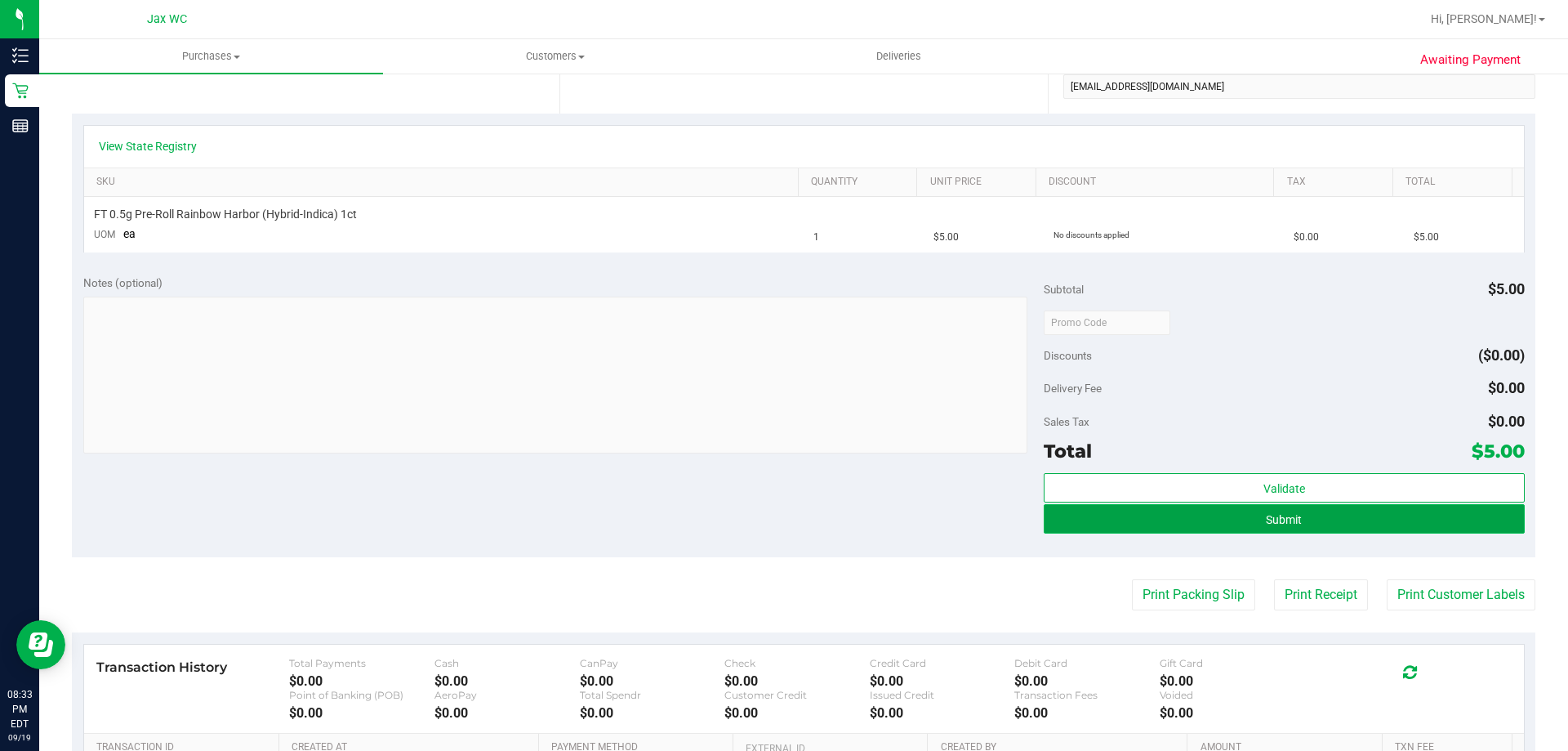
click at [1409, 517] on button "Submit" at bounding box center [1283, 519] width 480 height 29
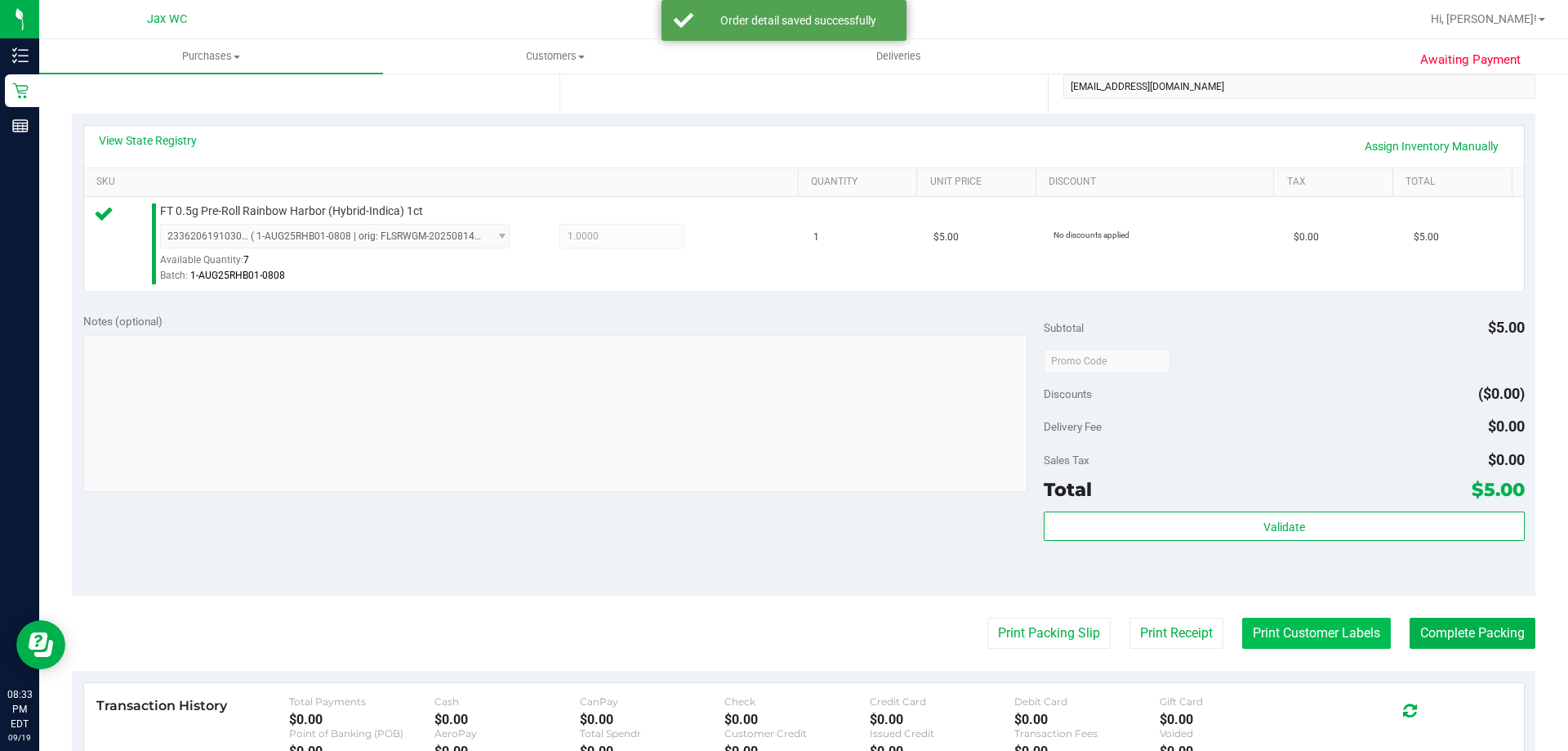
click at [1330, 633] on button "Print Customer Labels" at bounding box center [1317, 633] width 149 height 31
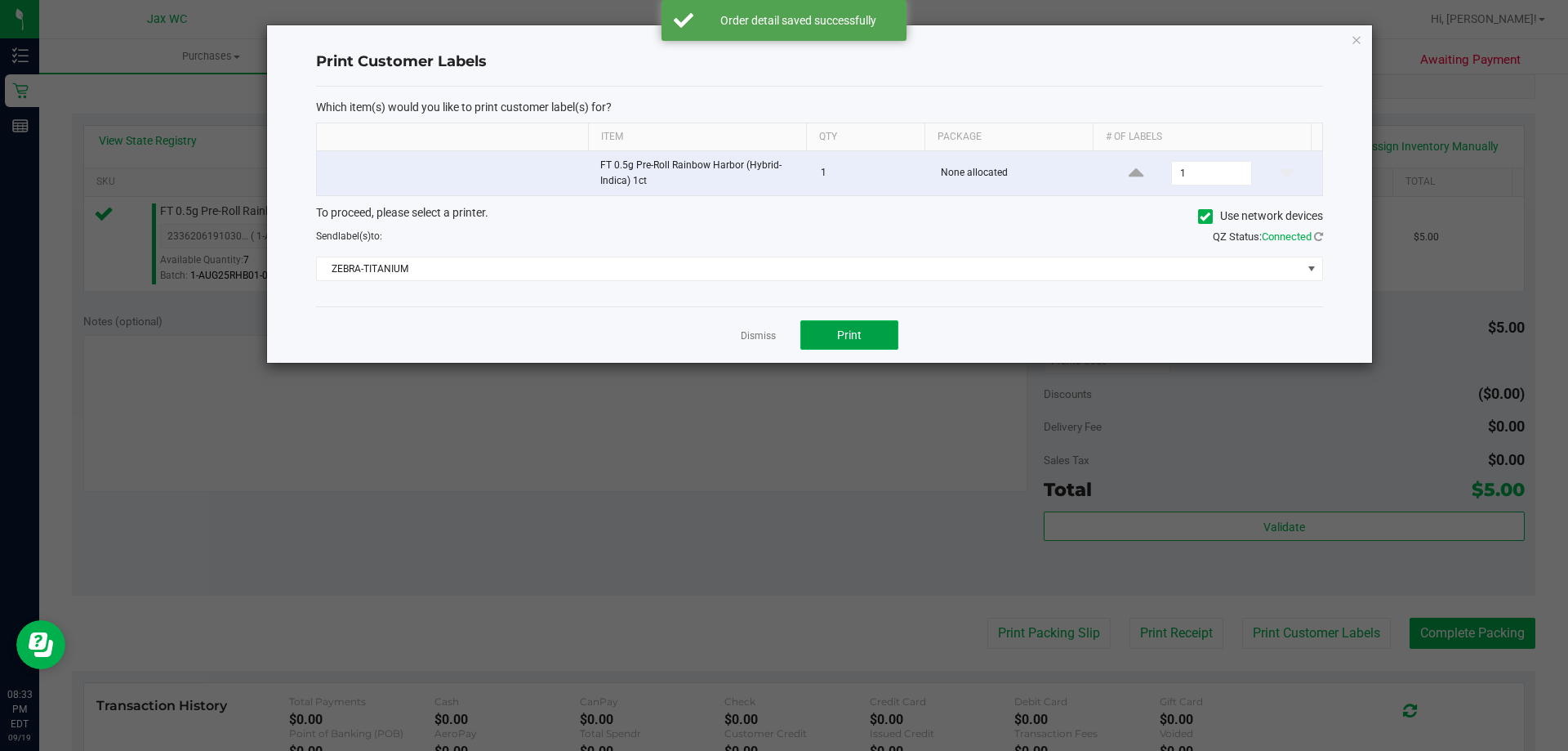
click at [864, 329] on button "Print" at bounding box center [849, 335] width 98 height 29
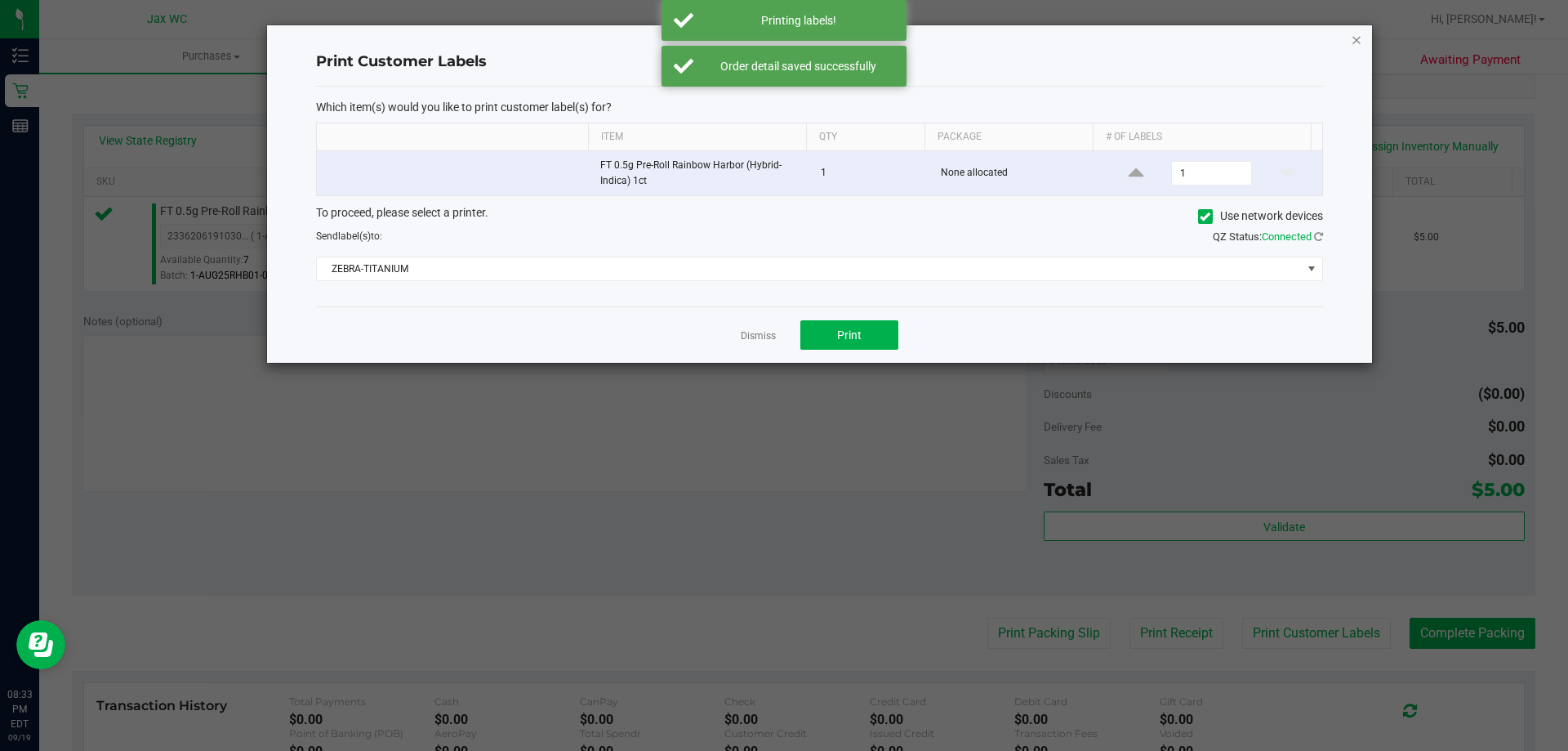
click at [1356, 37] on icon "button" at bounding box center [1356, 39] width 11 height 20
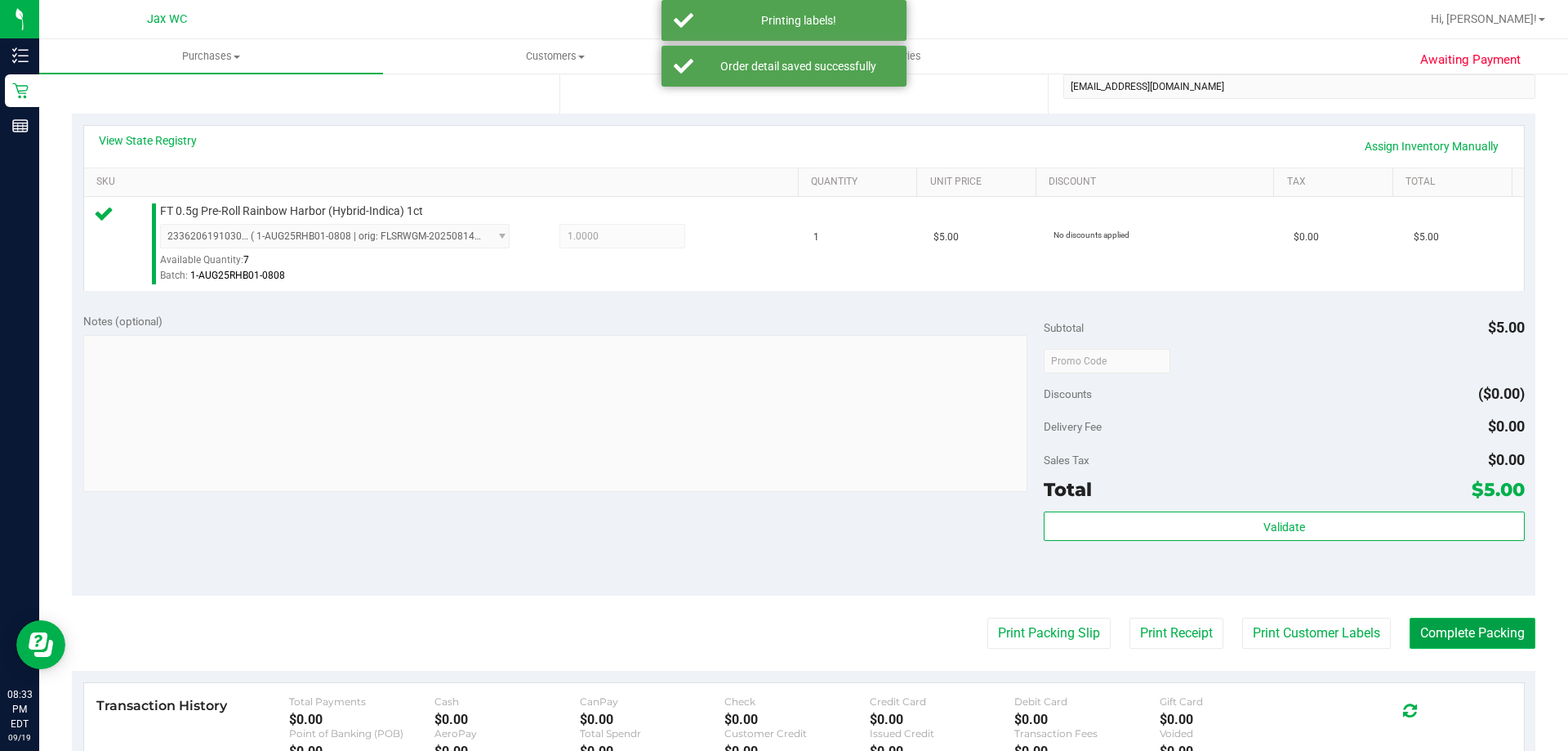
click at [1479, 639] on button "Complete Packing" at bounding box center [1472, 633] width 125 height 31
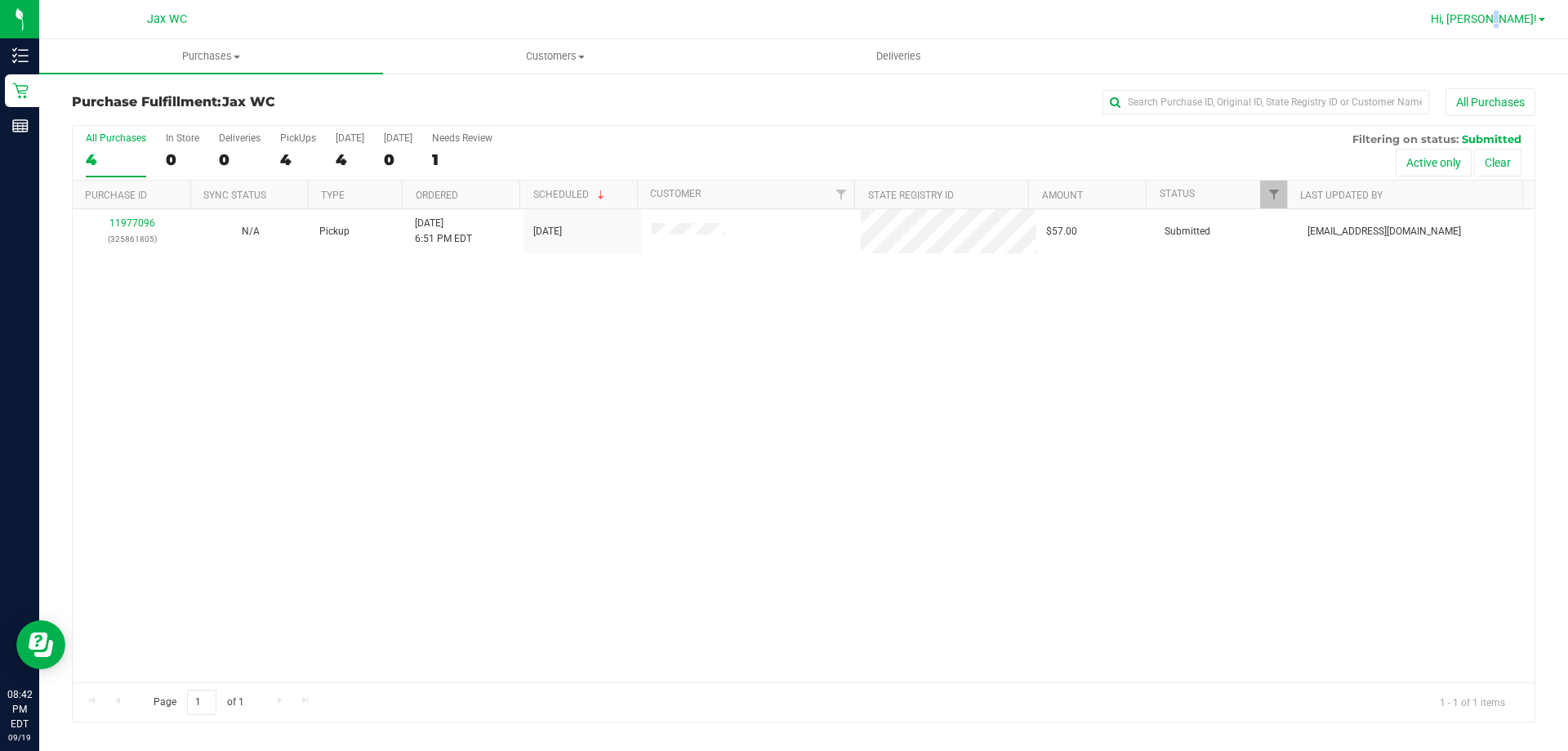
click at [1525, 19] on span "Hi, [PERSON_NAME]!" at bounding box center [1484, 18] width 106 height 13
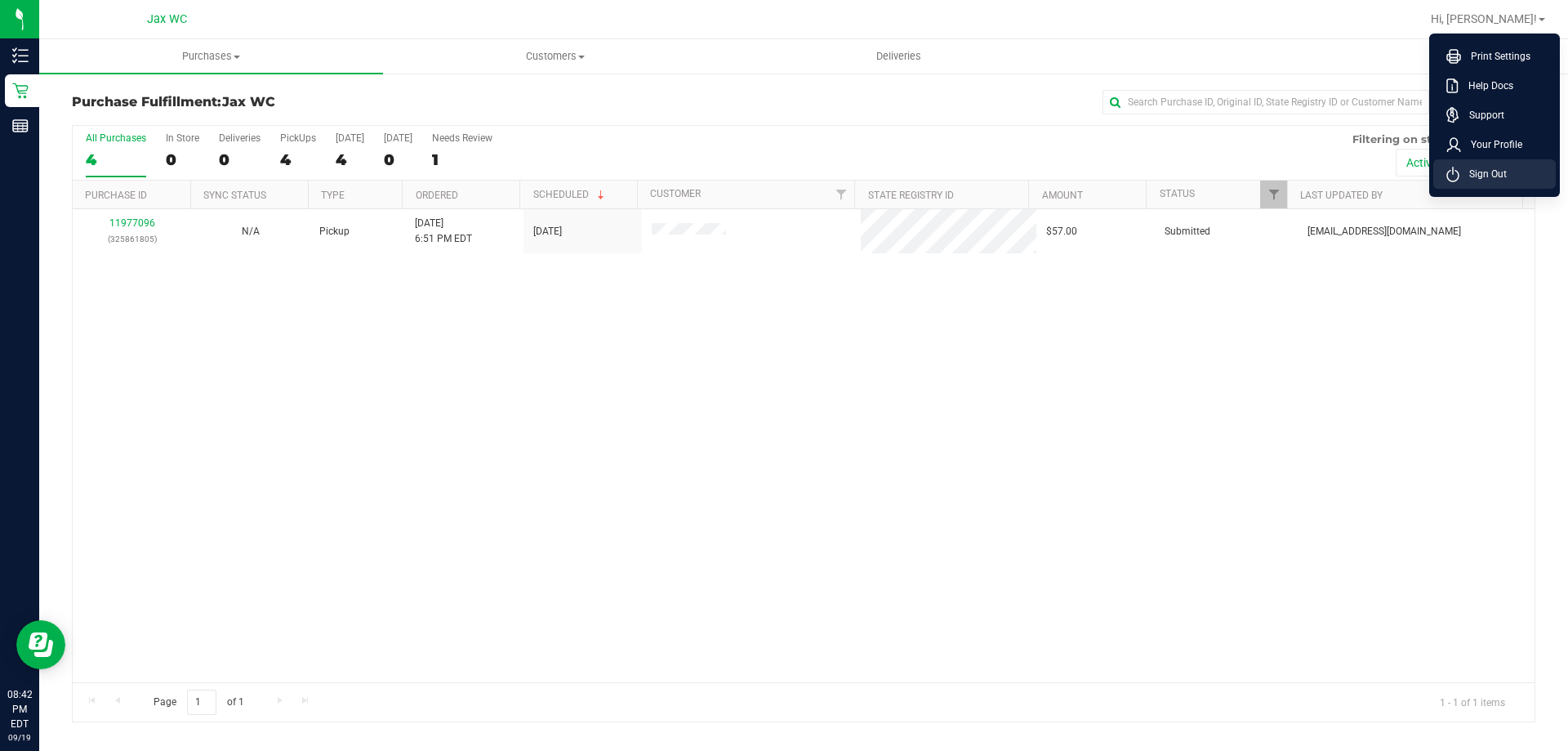
click at [1509, 174] on li "Sign Out" at bounding box center [1495, 174] width 123 height 29
